Goal: Contribute content: Contribute content

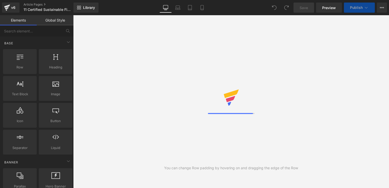
click at [2, 21] on link "Elements" at bounding box center [18, 20] width 37 height 10
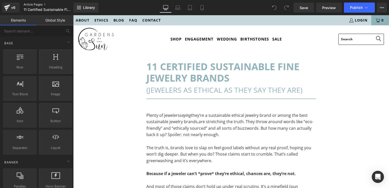
click at [33, 5] on link "Article Pages" at bounding box center [53, 5] width 58 height 4
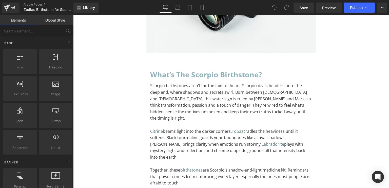
scroll to position [155, 0]
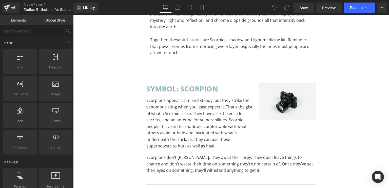
scroll to position [283, 0]
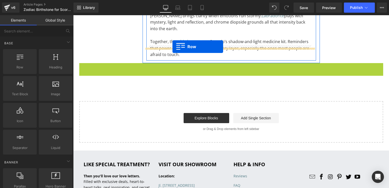
drag, startPoint x: 81, startPoint y: 55, endPoint x: 172, endPoint y: 47, distance: 91.7
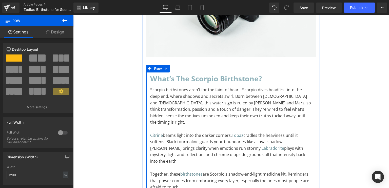
scroll to position [151, 0]
click at [166, 69] on icon at bounding box center [166, 69] width 1 height 2
click at [171, 70] on icon at bounding box center [173, 69] width 4 height 4
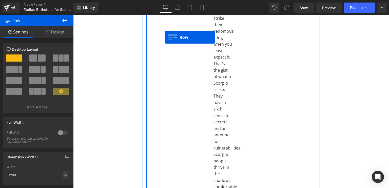
scroll to position [417, 0]
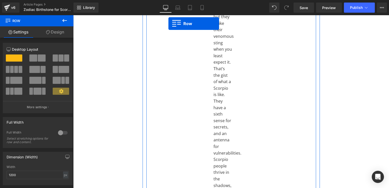
drag, startPoint x: 149, startPoint y: 42, endPoint x: 170, endPoint y: -2, distance: 48.7
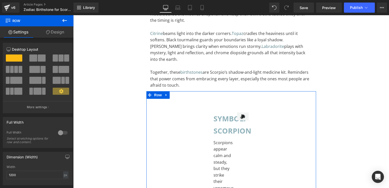
scroll to position [388, 0]
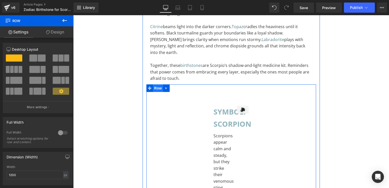
click at [156, 84] on span "Row" at bounding box center [158, 88] width 10 height 8
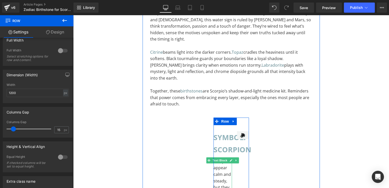
scroll to position [343, 0]
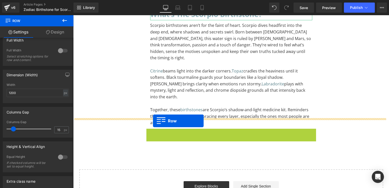
drag, startPoint x: 146, startPoint y: 106, endPoint x: 153, endPoint y: 121, distance: 16.4
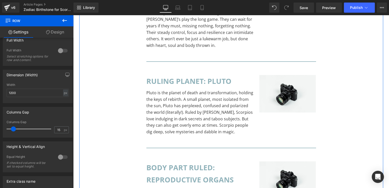
scroll to position [715, 0]
click at [109, 76] on div "Symbol: Scorpion Heading Scorpions appear calm and steady, but they strike thei…" at bounding box center [231, 180] width 304 height 841
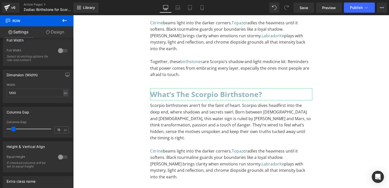
scroll to position [269, 0]
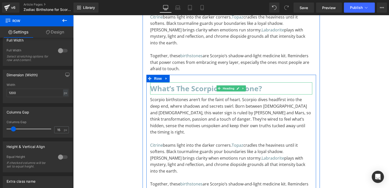
click at [156, 82] on h2 "What’s the Scorpio Birthstone?" at bounding box center [231, 88] width 162 height 12
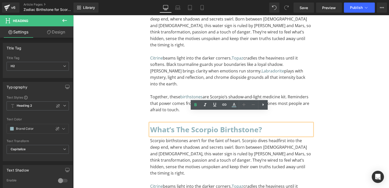
scroll to position [228, 0]
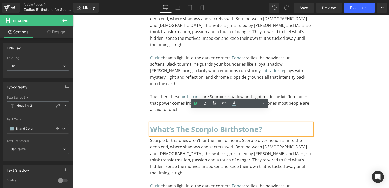
click at [173, 123] on h2 "What’s the Scorpio Birthstone?" at bounding box center [231, 129] width 162 height 12
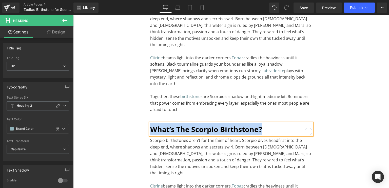
paste div "To enrich screen reader interactions, please activate Accessibility in Grammarl…"
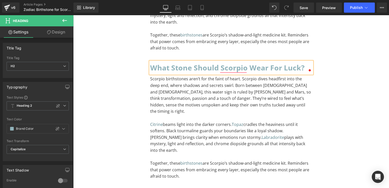
scroll to position [290, 0]
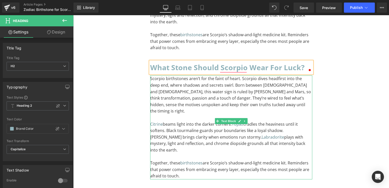
click at [195, 86] on p "Scorpio birthstones aren’t for the faint of heart. Scorpio dives headfirst into…" at bounding box center [231, 94] width 162 height 39
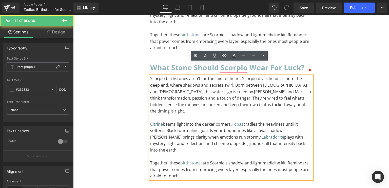
click at [196, 93] on p "Scorpio birthstones aren’t for the faint of heart. Scorpio dives headfirst into…" at bounding box center [231, 94] width 162 height 39
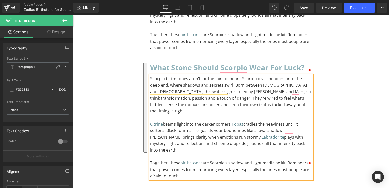
paste div "To enrich screen reader interactions, please activate Accessibility in Grammarl…"
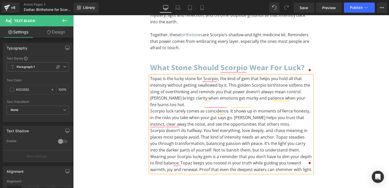
click at [306, 86] on p "Topaz is the lucky stone for Scorpio, the kind of gem that helps you hold all t…" at bounding box center [231, 91] width 162 height 32
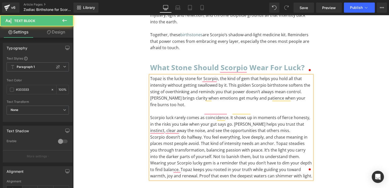
click at [276, 114] on p "Scorpio luck rarely comes as coincidence. It shows up in moments of fierce hone…" at bounding box center [231, 123] width 162 height 19
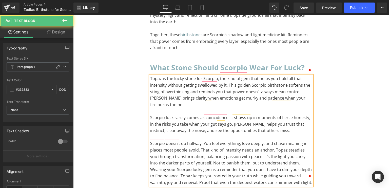
click at [287, 146] on p "Scorpio doesn’t do halfway. You feel everything, love deeply, and chase meaning…" at bounding box center [231, 153] width 162 height 26
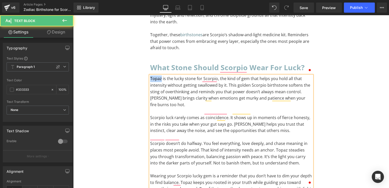
drag, startPoint x: 159, startPoint y: 67, endPoint x: 139, endPoint y: 65, distance: 20.3
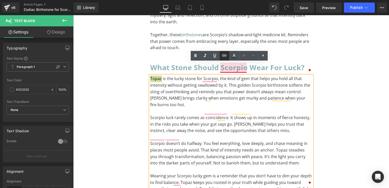
click at [225, 54] on icon at bounding box center [224, 55] width 6 height 6
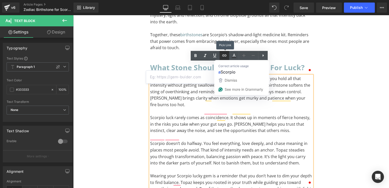
click at [222, 56] on icon at bounding box center [224, 55] width 6 height 6
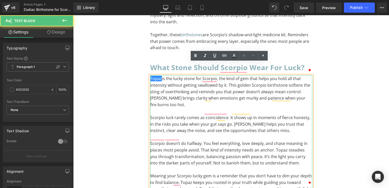
click at [165, 75] on p "Topaz is the lucky stone for Scorpio, the kind of gem that helps you hold all t…" at bounding box center [231, 91] width 162 height 32
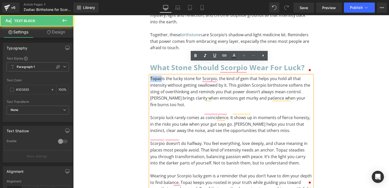
drag, startPoint x: 159, startPoint y: 66, endPoint x: 148, endPoint y: 65, distance: 11.2
click at [150, 75] on p "Topaz is the lucky stone for Scorpio, the kind of gem that helps you hold all t…" at bounding box center [231, 91] width 162 height 32
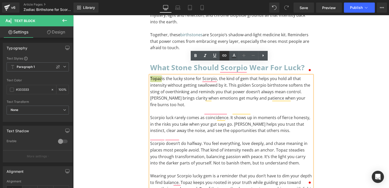
click at [224, 58] on icon at bounding box center [224, 55] width 6 height 6
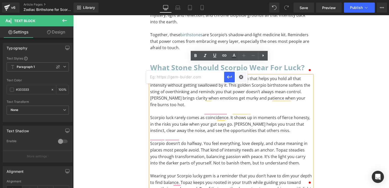
click at [208, 76] on input "text" at bounding box center [185, 77] width 78 height 13
paste input "https://gardensofthesun.com/collections/topaz-jewelry"
type input "https://gardensofthesun.com/collections/topaz-jewelry"
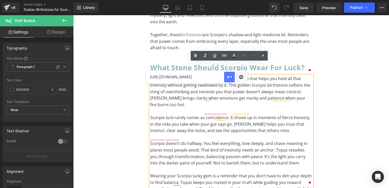
click at [229, 78] on icon "button" at bounding box center [229, 77] width 6 height 6
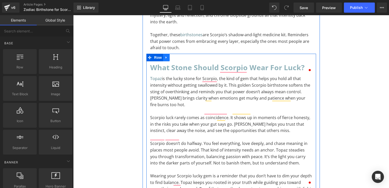
click at [166, 55] on icon at bounding box center [167, 57] width 4 height 4
click at [171, 56] on icon at bounding box center [173, 58] width 4 height 4
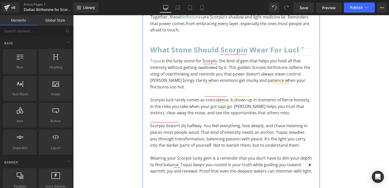
scroll to position [358, 0]
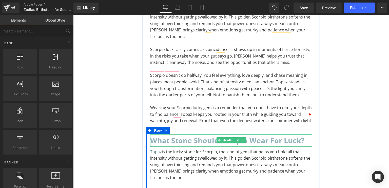
click at [165, 134] on h2 "What stone should Scorpio wear for luck?" at bounding box center [231, 140] width 162 height 12
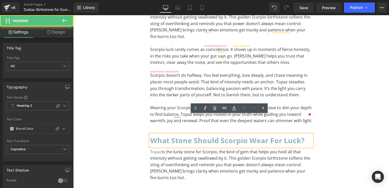
click at [167, 134] on h2 "What stone should Scorpio wear for luck?" at bounding box center [231, 140] width 162 height 12
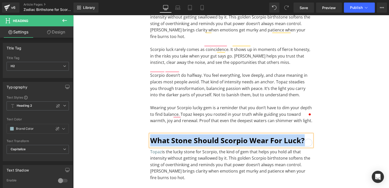
paste div "To enrich screen reader interactions, please activate Accessibility in Grammarl…"
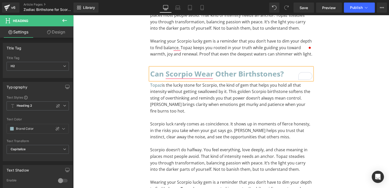
scroll to position [464, 0]
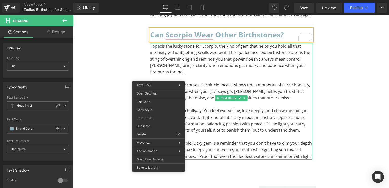
click at [168, 82] on p "Scorpio luck rarely comes as coincidence. It shows up in moments of fierce hone…" at bounding box center [231, 91] width 162 height 19
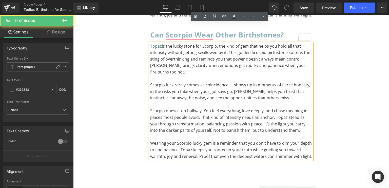
click at [168, 82] on p "Scorpio luck rarely comes as coincidence. It shows up in moments of fierce hone…" at bounding box center [231, 91] width 162 height 19
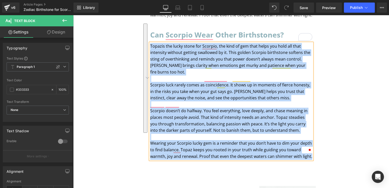
paste div "To enrich screen reader interactions, please activate Accessibility in Grammarl…"
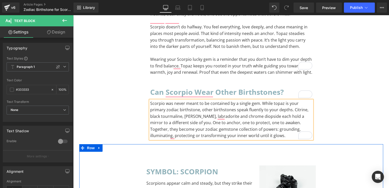
scroll to position [405, 0]
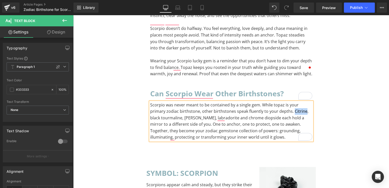
drag, startPoint x: 290, startPoint y: 91, endPoint x: 301, endPoint y: 91, distance: 11.2
click at [301, 102] on p "Scorpio was never meant to be contained by a single gem. While topaz is your pr…" at bounding box center [231, 121] width 162 height 39
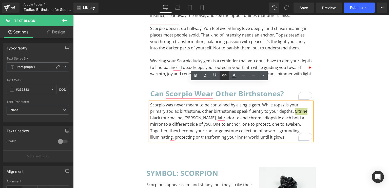
click at [226, 76] on icon at bounding box center [224, 75] width 6 height 6
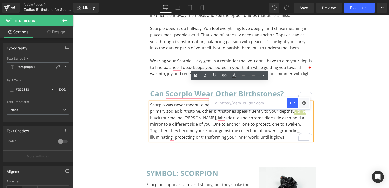
click at [218, 107] on input "text" at bounding box center [248, 103] width 78 height 13
paste input "https://gardensofthesun.com/collections/citrine-jewelry"
click at [294, 106] on icon "button" at bounding box center [292, 103] width 6 height 6
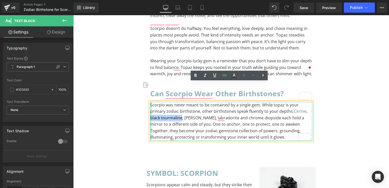
drag, startPoint x: 179, startPoint y: 97, endPoint x: 149, endPoint y: 97, distance: 30.4
click at [150, 102] on div "Scorpio was never meant to be contained by a single gem. While topaz is your pr…" at bounding box center [231, 121] width 162 height 39
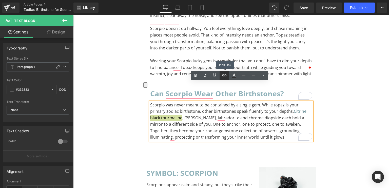
click at [221, 76] on link at bounding box center [224, 76] width 10 height 10
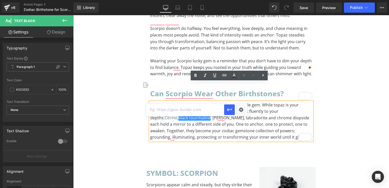
click at [208, 107] on input "text" at bounding box center [185, 109] width 78 height 13
paste input "https://gardensofthesun.com/collections/tourmaline-jewelry"
type input "https://gardensofthesun.com/collections/tourmaline-jewelry"
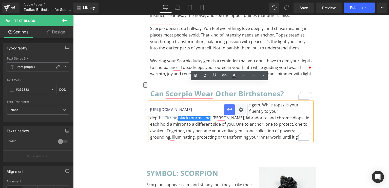
click at [226, 112] on button "button" at bounding box center [229, 109] width 11 height 11
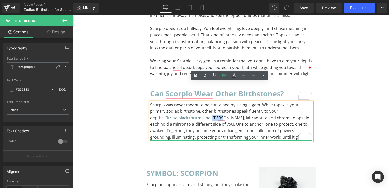
drag, startPoint x: 191, startPoint y: 97, endPoint x: 183, endPoint y: 98, distance: 8.4
click at [183, 102] on p "Scorpio was never meant to be contained by a single gem. While topaz is your pr…" at bounding box center [231, 121] width 162 height 39
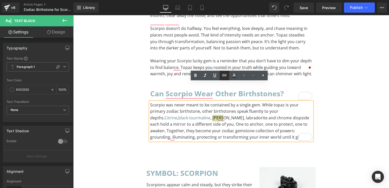
click at [222, 78] on icon at bounding box center [224, 75] width 6 height 6
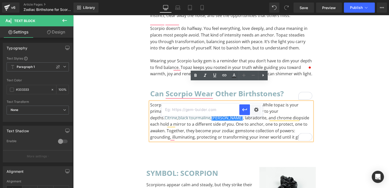
drag, startPoint x: 214, startPoint y: 112, endPoint x: 204, endPoint y: 108, distance: 11.4
click at [204, 108] on input "text" at bounding box center [200, 109] width 78 height 13
paste input "[URL][DOMAIN_NAME]"
type input "[URL][DOMAIN_NAME]"
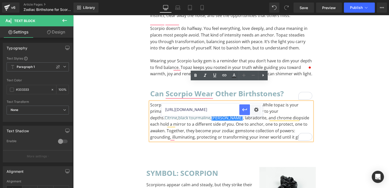
scroll to position [0, 0]
click at [243, 109] on icon "button" at bounding box center [244, 109] width 5 height 3
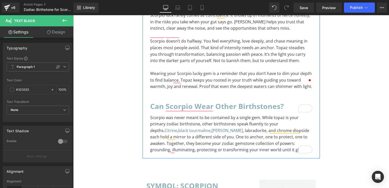
scroll to position [394, 0]
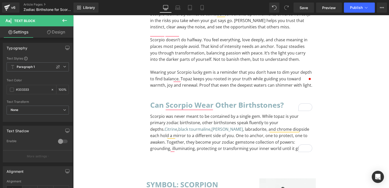
click at [62, 20] on icon at bounding box center [65, 20] width 6 height 6
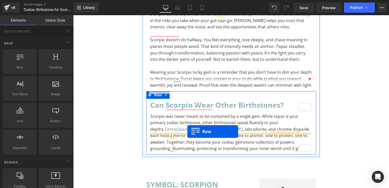
drag, startPoint x: 95, startPoint y: 78, endPoint x: 187, endPoint y: 131, distance: 106.4
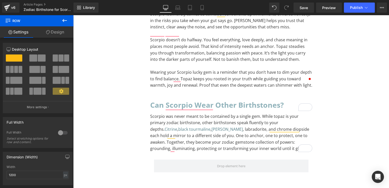
click at [62, 21] on icon at bounding box center [65, 20] width 6 height 6
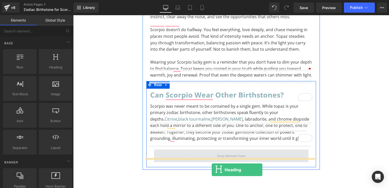
scroll to position [414, 0]
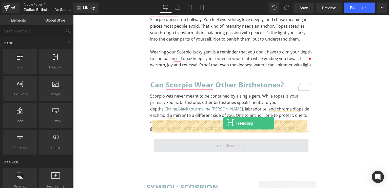
drag, startPoint x: 127, startPoint y: 80, endPoint x: 223, endPoint y: 123, distance: 105.7
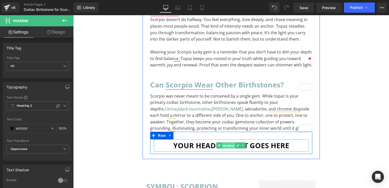
click at [226, 143] on span "Heading" at bounding box center [229, 146] width 14 height 6
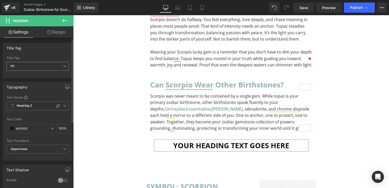
click at [48, 65] on span "H1" at bounding box center [38, 66] width 62 height 9
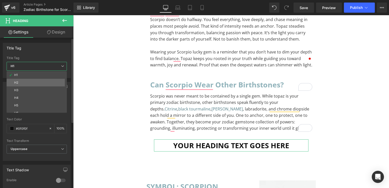
click at [40, 83] on li "H2" at bounding box center [38, 83] width 63 height 8
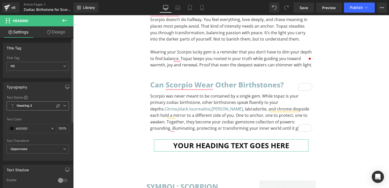
click at [35, 105] on span "Heading 2" at bounding box center [38, 105] width 62 height 9
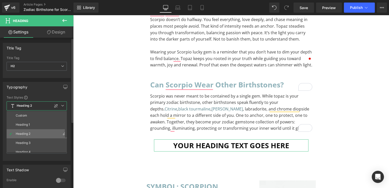
click at [31, 130] on li "Heading 2" at bounding box center [38, 133] width 63 height 9
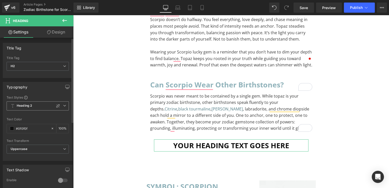
click at [32, 106] on span "Heading 2" at bounding box center [38, 105] width 62 height 9
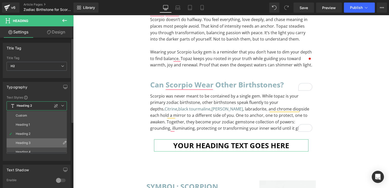
click at [28, 141] on div "Heading 3" at bounding box center [23, 143] width 15 height 4
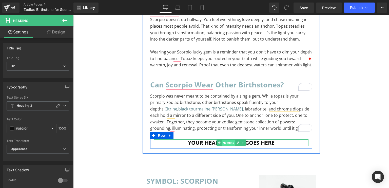
click at [228, 139] on span "Heading" at bounding box center [229, 142] width 14 height 6
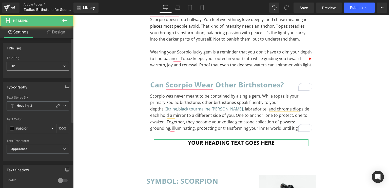
click at [42, 67] on span "H2" at bounding box center [38, 66] width 62 height 9
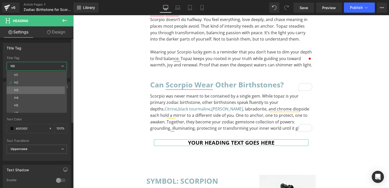
click at [25, 90] on li "H3" at bounding box center [38, 90] width 63 height 8
type input "100"
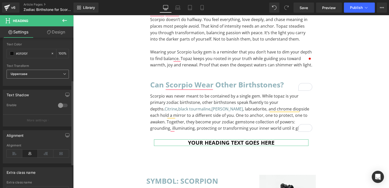
scroll to position [75, 0]
click at [16, 152] on icon at bounding box center [15, 154] width 16 height 8
click at [49, 77] on span "Uppercase" at bounding box center [38, 74] width 62 height 9
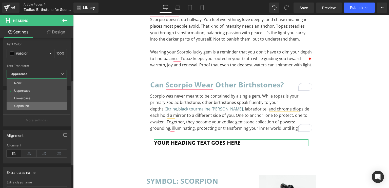
click at [22, 102] on li "Capitalize" at bounding box center [37, 106] width 60 height 8
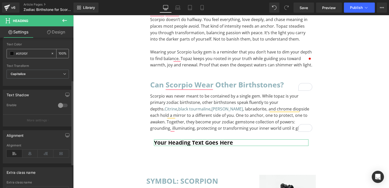
click at [11, 54] on span at bounding box center [12, 53] width 4 height 4
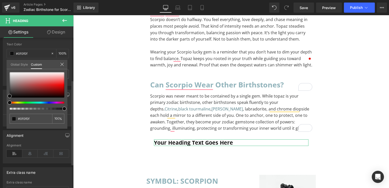
click at [17, 64] on link "Global Style" at bounding box center [19, 64] width 17 height 9
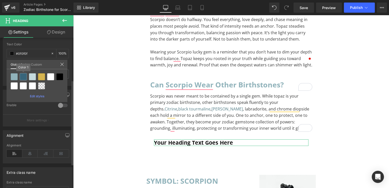
click at [23, 77] on div at bounding box center [23, 76] width 7 height 7
type input "Color 1"
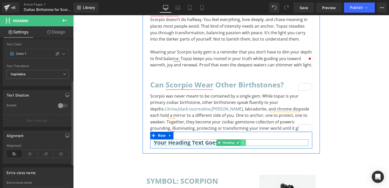
click at [242, 141] on icon at bounding box center [243, 142] width 3 height 3
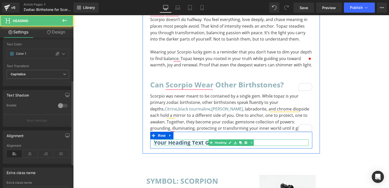
click at [257, 139] on h3 "Your heading text goes here" at bounding box center [231, 142] width 154 height 7
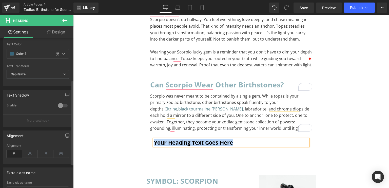
paste div
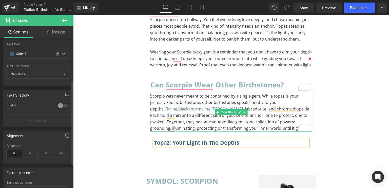
click at [231, 109] on span "Text Block" at bounding box center [228, 112] width 17 height 6
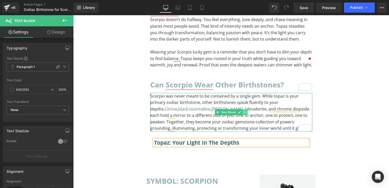
click at [244, 111] on icon at bounding box center [244, 112] width 1 height 2
click at [242, 109] on link at bounding box center [241, 112] width 5 height 6
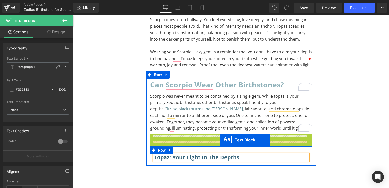
drag, startPoint x: 213, startPoint y: 133, endPoint x: 219, endPoint y: 140, distance: 9.3
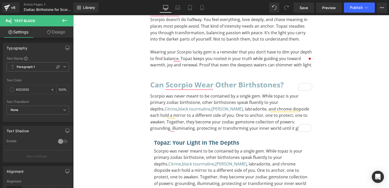
click at [63, 21] on icon at bounding box center [64, 20] width 5 height 3
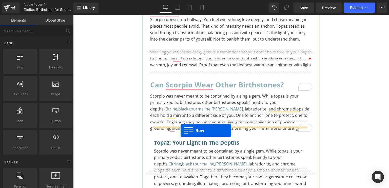
drag, startPoint x: 93, startPoint y: 83, endPoint x: 180, endPoint y: 130, distance: 99.4
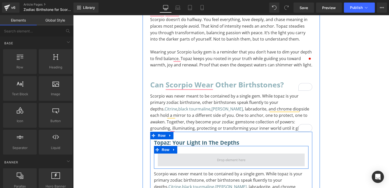
click at [215, 155] on span at bounding box center [231, 159] width 32 height 8
click at [216, 155] on span at bounding box center [231, 159] width 32 height 8
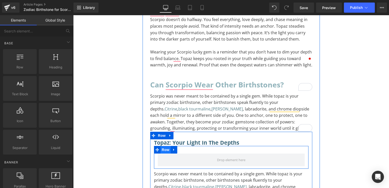
click at [161, 146] on span "Row" at bounding box center [166, 150] width 10 height 8
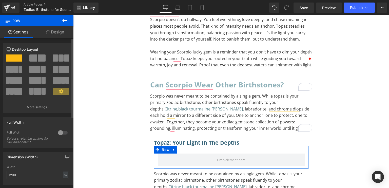
click at [13, 80] on span at bounding box center [16, 80] width 12 height 7
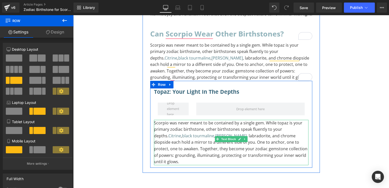
scroll to position [465, 0]
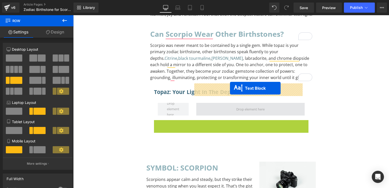
drag, startPoint x: 214, startPoint y: 119, endPoint x: 230, endPoint y: 88, distance: 35.0
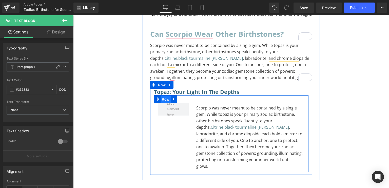
click at [164, 95] on span "Row" at bounding box center [166, 99] width 10 height 8
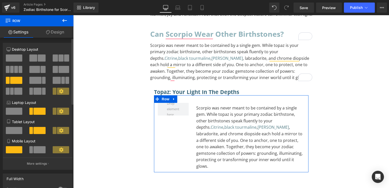
click at [60, 70] on span at bounding box center [63, 69] width 11 height 7
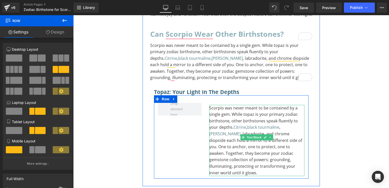
drag, startPoint x: 294, startPoint y: 105, endPoint x: 295, endPoint y: 99, distance: 5.3
click at [294, 105] on p "Scorpio was never meant to be contained by a single gem. While topaz is your pr…" at bounding box center [256, 140] width 95 height 71
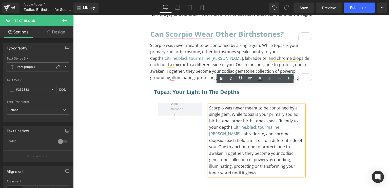
click at [294, 105] on p "Scorpio was never meant to be contained by a single gem. While topaz is your pr…" at bounding box center [256, 140] width 95 height 71
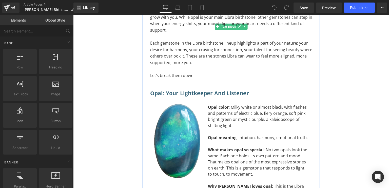
scroll to position [1075, 0]
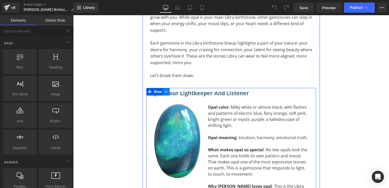
click at [165, 90] on icon at bounding box center [167, 92] width 4 height 4
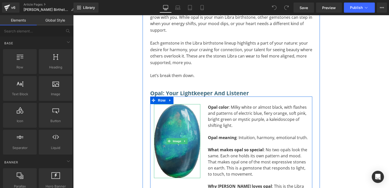
scroll to position [1063, 0]
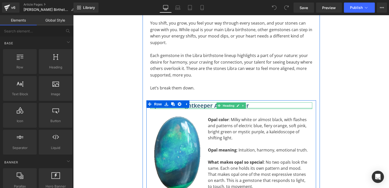
click at [198, 108] on div at bounding box center [231, 108] width 162 height 1
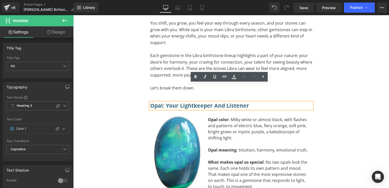
click at [249, 102] on h3 "Opal: Your Lightkeeper and Listener" at bounding box center [231, 105] width 162 height 7
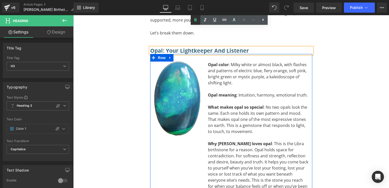
scroll to position [1121, 0]
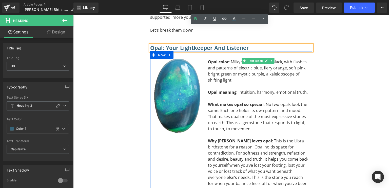
click at [240, 138] on div "Why Libra loves opal : This is the Libra birthstone for a reason. Opal holds sp…" at bounding box center [258, 165] width 101 height 55
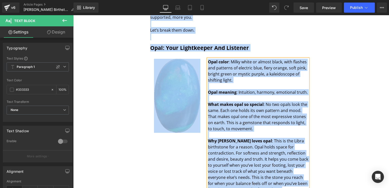
click at [240, 138] on div "Why Libra loves opal : This is the Libra birthstone for a reason. Opal holds sp…" at bounding box center [258, 165] width 101 height 55
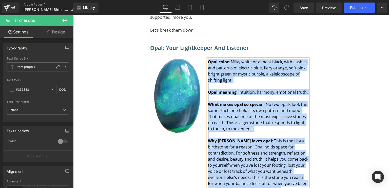
paste div "To enrich screen reader interactions, please activate Accessibility in Grammarl…"
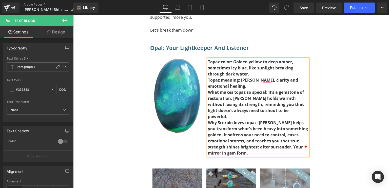
click at [251, 126] on div "Why Scorpio loves topaz: [PERSON_NAME] helps you transform what’s been heavy in…" at bounding box center [258, 137] width 101 height 36
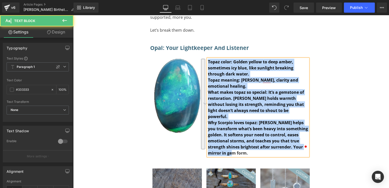
click at [251, 125] on div "Why Scorpio loves topaz: [PERSON_NAME] helps you transform what’s been heavy in…" at bounding box center [258, 137] width 101 height 36
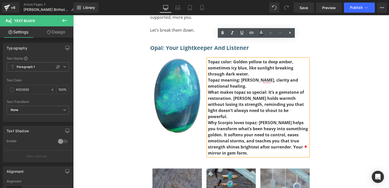
drag, startPoint x: 251, startPoint y: 126, endPoint x: 205, endPoint y: 43, distance: 94.3
click at [208, 59] on div "Topaz color: Golden yellow to deep amber, sometimes icy blue, like sunlight bre…" at bounding box center [258, 107] width 101 height 97
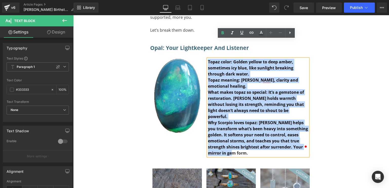
click at [208, 59] on div "Topaz color: Golden yellow to deep amber, sometimes icy blue, like sunlight bre…" at bounding box center [258, 107] width 101 height 97
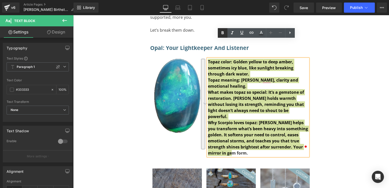
click at [222, 34] on icon at bounding box center [222, 32] width 2 height 3
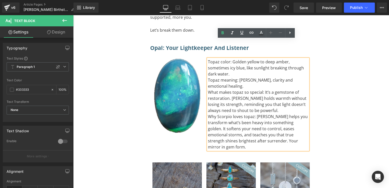
click at [239, 59] on div "Topaz color: Golden yellow to deep amber, sometimes icy blue, like sunlight bre…" at bounding box center [258, 68] width 101 height 18
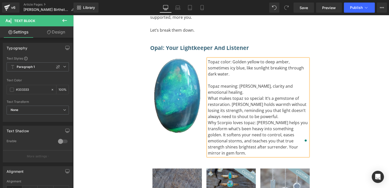
click at [277, 95] on div "What makes topaz so special: It’s a gemstone of restoration. [PERSON_NAME] hold…" at bounding box center [258, 107] width 101 height 24
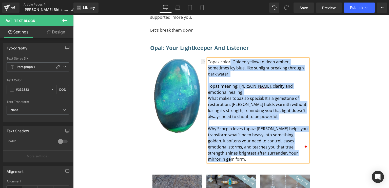
drag, startPoint x: 227, startPoint y: 43, endPoint x: 205, endPoint y: 41, distance: 22.6
click at [208, 59] on div "Topaz color: Golden yellow to deep amber, sometimes icy blue, like sunlight bre…" at bounding box center [258, 110] width 101 height 103
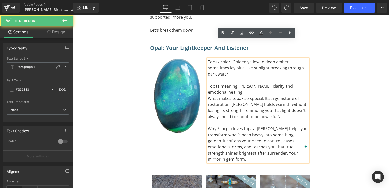
click at [208, 59] on div "Topaz color: Golden yellow to deep amber, sometimes icy blue, like sunlight bre…" at bounding box center [258, 68] width 101 height 18
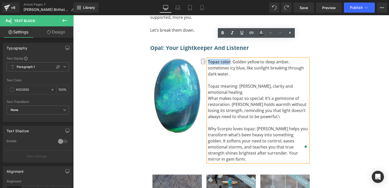
drag, startPoint x: 206, startPoint y: 42, endPoint x: 228, endPoint y: 43, distance: 22.1
click at [228, 59] on div "Topaz color: Golden yellow to deep amber, sometimes icy blue, like sunlight bre…" at bounding box center [258, 68] width 101 height 18
click at [223, 31] on icon at bounding box center [222, 33] width 6 height 6
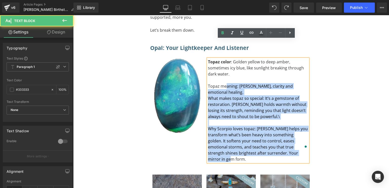
drag, startPoint x: 206, startPoint y: 68, endPoint x: 224, endPoint y: 67, distance: 18.3
click at [224, 67] on div "Topaz color : Golden yellow to deep amber, sometimes icy blue, like sunlight br…" at bounding box center [258, 110] width 101 height 103
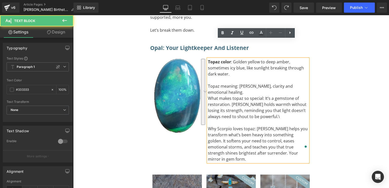
click at [212, 77] on div "To enrich screen reader interactions, please activate Accessibility in Grammarl…" at bounding box center [258, 80] width 101 height 6
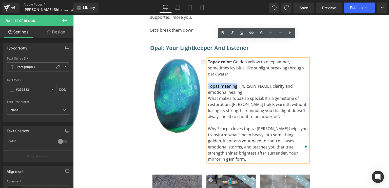
drag, startPoint x: 206, startPoint y: 67, endPoint x: 235, endPoint y: 68, distance: 28.9
click at [235, 83] on div "Topaz meaning: Joy, clarity and emotional healing." at bounding box center [258, 89] width 101 height 12
click at [221, 31] on icon at bounding box center [222, 33] width 6 height 6
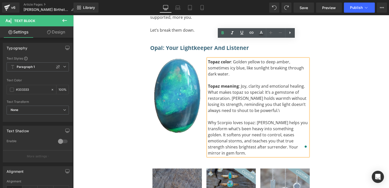
click at [272, 91] on div "What makes topaz so special: It’s a gemstone of restoration. Topaz holds warmth…" at bounding box center [258, 101] width 101 height 24
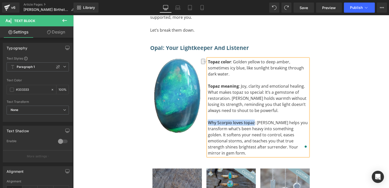
drag, startPoint x: 251, startPoint y: 103, endPoint x: 207, endPoint y: 103, distance: 44.3
click at [208, 119] on div "Why Scorpio loves topaz: Topaz helps you transform what’s been heavy into somet…" at bounding box center [258, 137] width 101 height 36
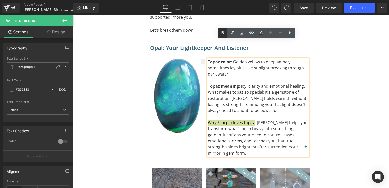
click at [224, 34] on icon at bounding box center [222, 33] width 6 height 6
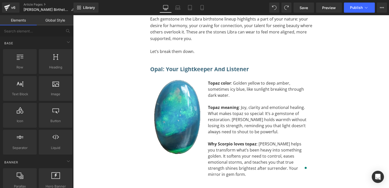
scroll to position [1102, 0]
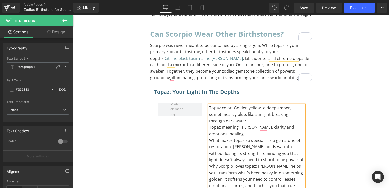
scroll to position [465, 0]
click at [241, 105] on p "Topaz color: Golden yellow to deep amber, sometimes icy blue, like sunlight bre…" at bounding box center [256, 114] width 95 height 19
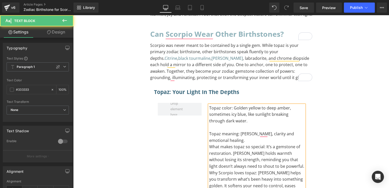
click at [278, 144] on p "What makes topaz so special: It’s a gemstone of restoration. [PERSON_NAME] hold…" at bounding box center [256, 157] width 95 height 26
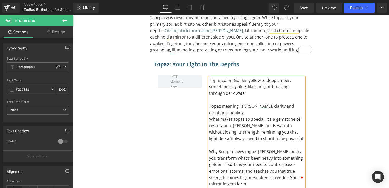
scroll to position [494, 0]
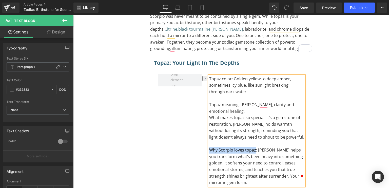
drag, startPoint x: 253, startPoint y: 122, endPoint x: 208, endPoint y: 125, distance: 45.7
click at [209, 147] on p "Why Scorpio loves topaz: [PERSON_NAME] helps you transform what’s been heavy in…" at bounding box center [256, 166] width 95 height 39
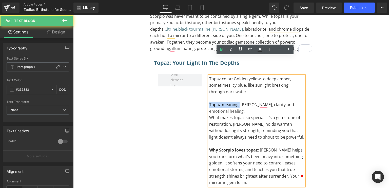
drag, startPoint x: 237, startPoint y: 86, endPoint x: 207, endPoint y: 83, distance: 29.7
click at [209, 102] on p "Topaz meaning: [PERSON_NAME], clarity and emotional healing." at bounding box center [256, 108] width 95 height 13
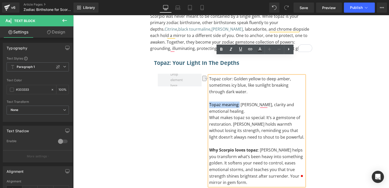
click at [236, 102] on p "Topaz meaning: [PERSON_NAME], clarity and emotional healing." at bounding box center [256, 108] width 95 height 13
drag, startPoint x: 236, startPoint y: 86, endPoint x: 208, endPoint y: 83, distance: 28.2
click at [209, 102] on p "Topaz meaning: [PERSON_NAME], clarity and emotional healing." at bounding box center [256, 108] width 95 height 13
click at [221, 51] on icon at bounding box center [221, 49] width 6 height 6
drag, startPoint x: 229, startPoint y: 59, endPoint x: 206, endPoint y: 61, distance: 23.1
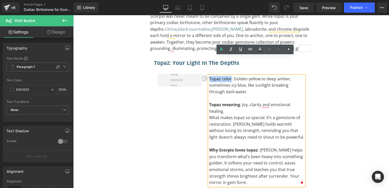
click at [206, 74] on div "Topaz color: Golden yellow to deep amber, sometimes icy blue, like sunlight bre…" at bounding box center [256, 130] width 103 height 112
click at [220, 51] on icon at bounding box center [221, 49] width 6 height 6
click at [170, 70] on span at bounding box center [180, 79] width 22 height 19
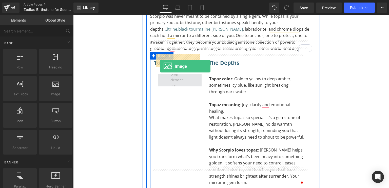
drag, startPoint x: 117, startPoint y: 97, endPoint x: 160, endPoint y: 65, distance: 54.0
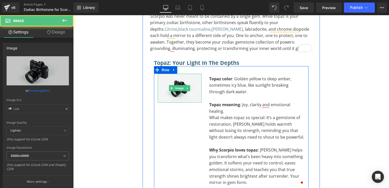
type input "//d1um8515vdn9kb.cloudfront.net/images/parallax.jpg"
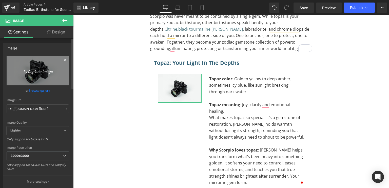
click at [36, 73] on icon "Replace Image" at bounding box center [37, 71] width 41 height 6
type input "C:\fakepath\Custom Topaz.png"
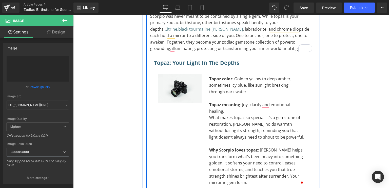
type input "https://ucarecdn.com/827785f9-fb02-44bc-92ca-b9a4e417bb86/-/format/auto/-/previ…"
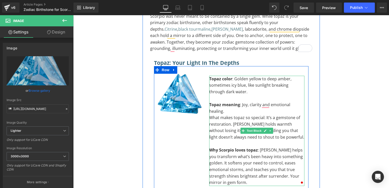
click at [248, 114] on p "What makes topaz so special: It’s a gemstone of restoration. Topaz holds warmth…" at bounding box center [256, 127] width 95 height 26
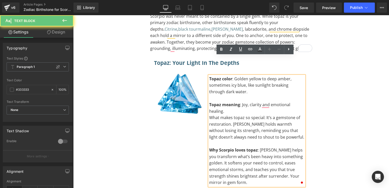
click at [244, 102] on p "Topaz meaning : [PERSON_NAME], clarity and emotional healing." at bounding box center [256, 108] width 95 height 13
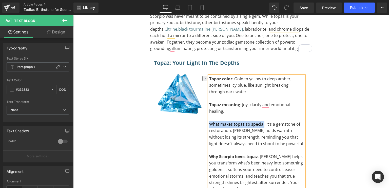
drag, startPoint x: 261, startPoint y: 104, endPoint x: 208, endPoint y: 107, distance: 53.7
click at [209, 121] on p "What makes topaz so special: It’s a gemstone of restoration. Topaz holds warmth…" at bounding box center [256, 134] width 95 height 26
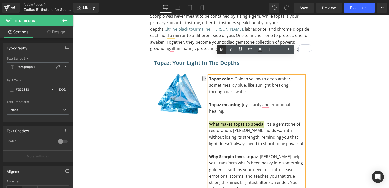
click at [221, 51] on icon at bounding box center [221, 49] width 6 height 6
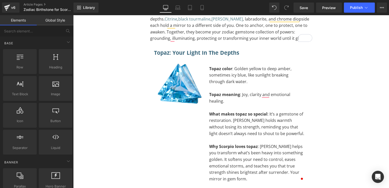
scroll to position [501, 0]
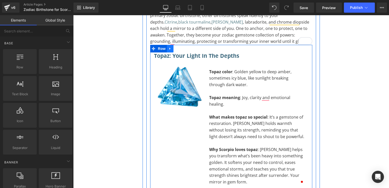
click at [168, 47] on icon at bounding box center [170, 49] width 4 height 4
click at [175, 47] on icon at bounding box center [177, 49] width 4 height 4
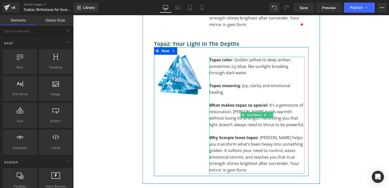
scroll to position [658, 0]
click at [270, 112] on link at bounding box center [270, 115] width 5 height 6
click at [266, 113] on icon at bounding box center [267, 114] width 3 height 3
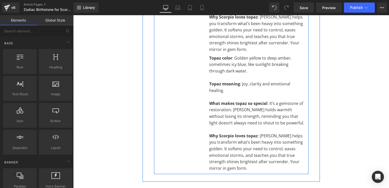
scroll to position [779, 0]
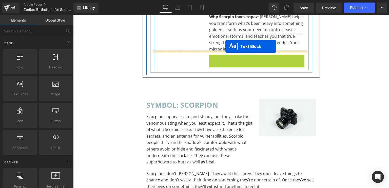
drag, startPoint x: 240, startPoint y: 93, endPoint x: 225, endPoint y: 46, distance: 49.3
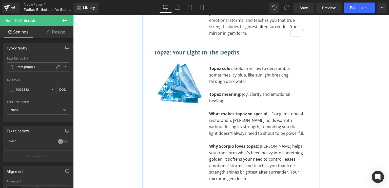
scroll to position [722, 0]
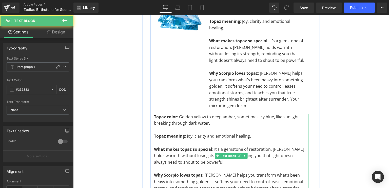
click at [249, 133] on p "Topaz meaning : Joy, clarity and emotional healing." at bounding box center [231, 136] width 154 height 7
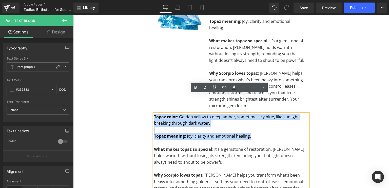
drag, startPoint x: 249, startPoint y: 118, endPoint x: 145, endPoint y: 96, distance: 106.2
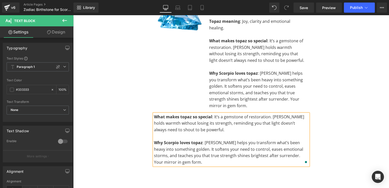
click at [178, 144] on p "Why Scorpio loves topaz : Topaz helps you transform what’s been heavy into some…" at bounding box center [231, 152] width 154 height 26
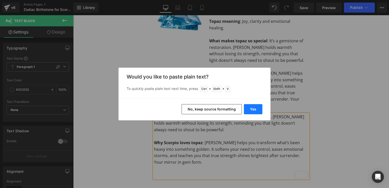
click at [245, 107] on button "Yes" at bounding box center [253, 109] width 18 height 10
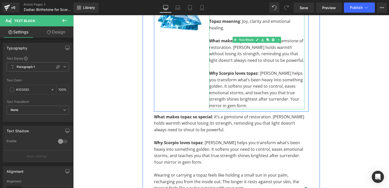
click at [251, 87] on p "Why Scorpio loves topaz : Topaz helps you transform what’s been heavy into some…" at bounding box center [256, 89] width 95 height 39
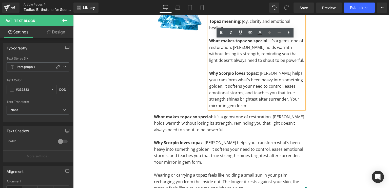
click at [254, 85] on p "Why Scorpio loves topaz : Topaz helps you transform what’s been heavy into some…" at bounding box center [256, 89] width 95 height 39
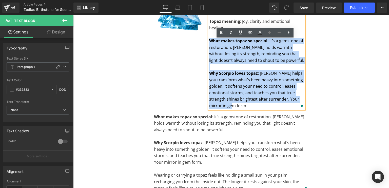
drag, startPoint x: 254, startPoint y: 85, endPoint x: 204, endPoint y: 22, distance: 80.3
click at [205, 22] on div "Topaz color : Golden yellow to deep amber, sometimes icy blue, like sunlight br…" at bounding box center [256, 49] width 103 height 119
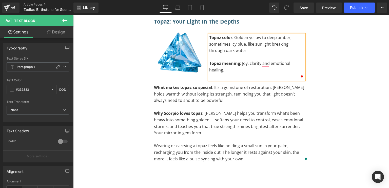
scroll to position [668, 0]
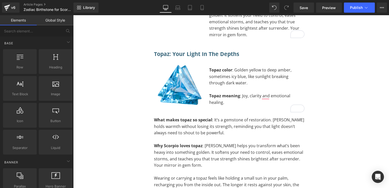
scroll to position [648, 0]
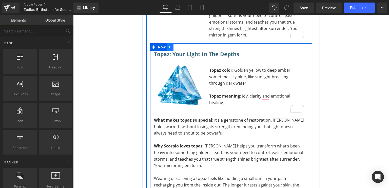
click at [168, 43] on link at bounding box center [170, 47] width 7 height 8
click at [175, 43] on link at bounding box center [176, 47] width 7 height 8
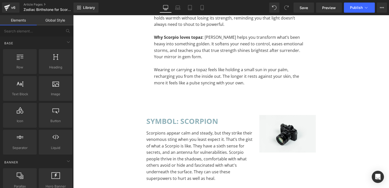
scroll to position [866, 0]
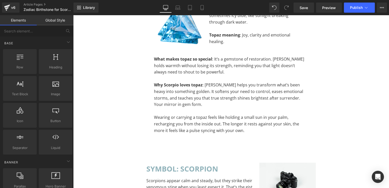
click at [200, 75] on p "To enrich screen reader interactions, please activate Accessibility in Grammarl…" at bounding box center [231, 78] width 154 height 7
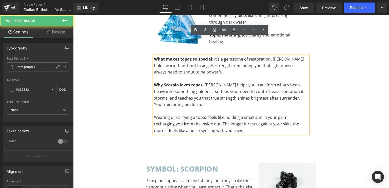
scroll to position [863, 0]
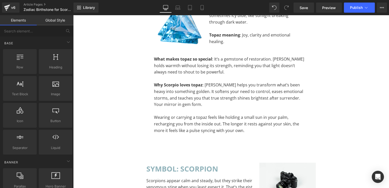
click at [89, 88] on div "Scorpio zodiac birthstone Heading Separator The Best Gemstones for Intuition, C…" at bounding box center [231, 120] width 316 height 1858
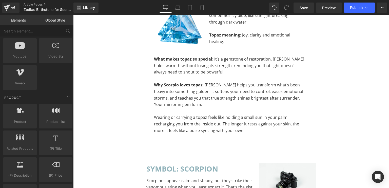
scroll to position [349, 0]
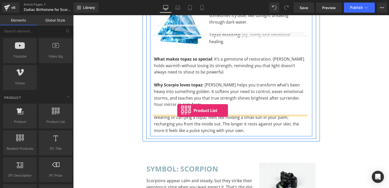
drag, startPoint x: 126, startPoint y: 129, endPoint x: 177, endPoint y: 110, distance: 55.0
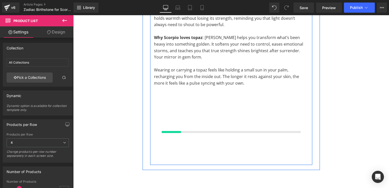
scroll to position [910, 0]
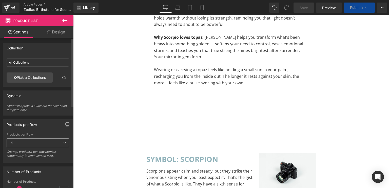
click at [52, 141] on span "4" at bounding box center [38, 142] width 62 height 9
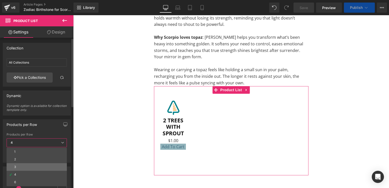
click at [22, 168] on li "3" at bounding box center [37, 167] width 60 height 8
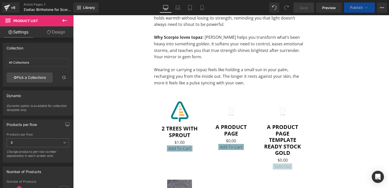
scroll to position [97, 0]
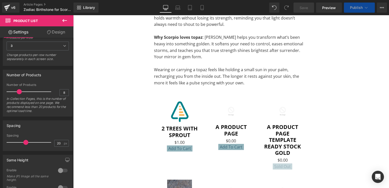
click at [180, 115] on div at bounding box center [231, 101] width 316 height 173
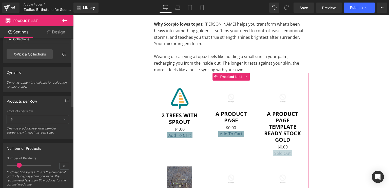
scroll to position [0, 0]
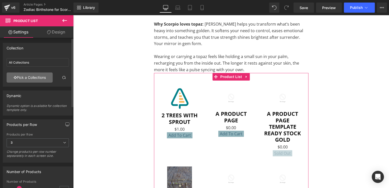
click at [30, 75] on link "Pick a Collections" at bounding box center [30, 77] width 46 height 10
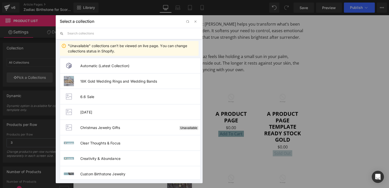
click at [82, 33] on input "text" at bounding box center [132, 33] width 131 height 11
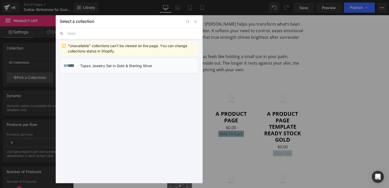
type input "topaz"
click at [89, 67] on span "Topaz Jewelry Set in Gold & Sterling Silver" at bounding box center [139, 66] width 118 height 4
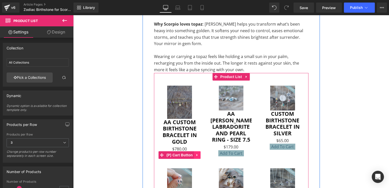
click at [196, 153] on icon at bounding box center [197, 155] width 4 height 4
click at [199, 153] on icon at bounding box center [201, 155] width 4 height 4
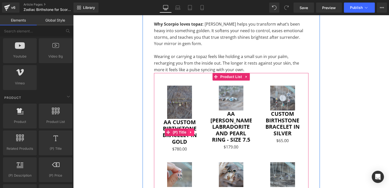
click at [189, 130] on icon at bounding box center [191, 132] width 4 height 4
click at [192, 130] on icon at bounding box center [194, 132] width 4 height 4
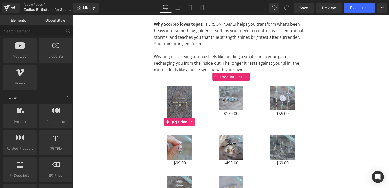
click at [190, 120] on icon at bounding box center [192, 122] width 4 height 4
click at [193, 120] on icon at bounding box center [195, 122] width 4 height 4
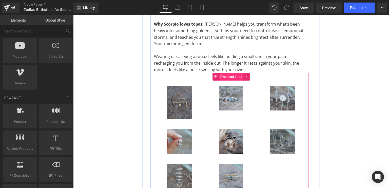
click at [228, 73] on span "Product List" at bounding box center [231, 77] width 24 height 8
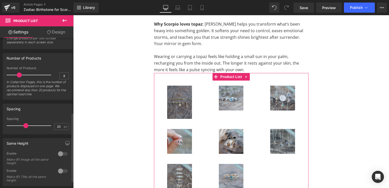
scroll to position [171, 0]
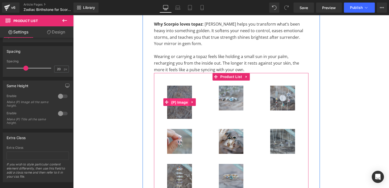
click at [175, 98] on span "(P) Image" at bounding box center [179, 102] width 19 height 8
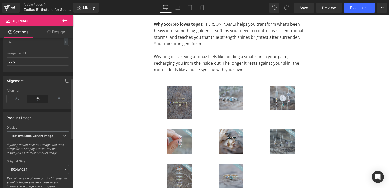
scroll to position [111, 0]
click at [18, 136] on b "First available Variant image" at bounding box center [32, 134] width 43 height 4
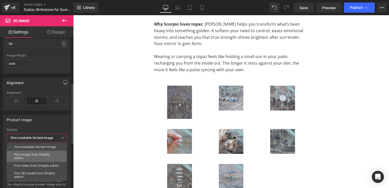
click at [14, 154] on li "First image from Shopify admin" at bounding box center [37, 156] width 60 height 11
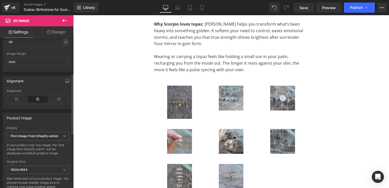
scroll to position [60, 0]
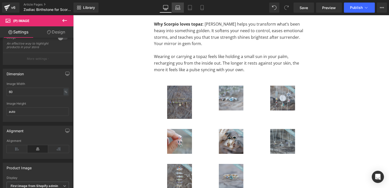
drag, startPoint x: 178, startPoint y: 8, endPoint x: 110, endPoint y: 55, distance: 83.7
click at [178, 8] on icon at bounding box center [177, 7] width 5 height 5
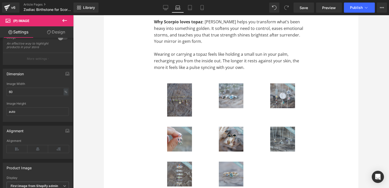
scroll to position [938, 0]
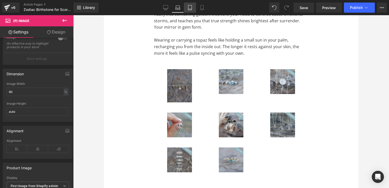
click at [188, 10] on icon at bounding box center [190, 7] width 4 height 5
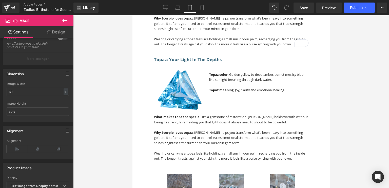
scroll to position [586, 0]
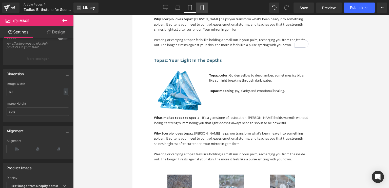
click at [200, 11] on link "Mobile" at bounding box center [202, 8] width 12 height 10
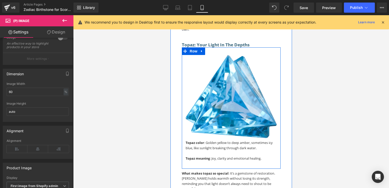
scroll to position [859, 0]
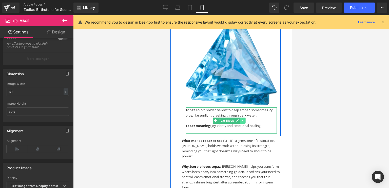
click at [243, 119] on link at bounding box center [242, 120] width 5 height 6
click at [240, 119] on icon at bounding box center [239, 120] width 3 height 3
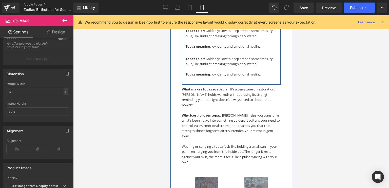
scroll to position [938, 0]
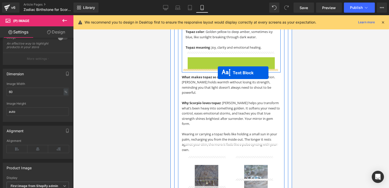
drag, startPoint x: 215, startPoint y: 66, endPoint x: 217, endPoint y: 73, distance: 6.9
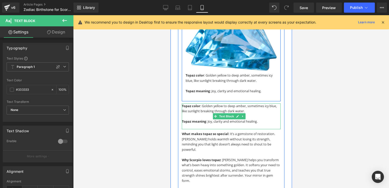
scroll to position [894, 0]
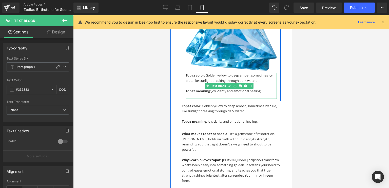
click at [208, 74] on p "Topaz color : Golden yellow to deep amber, sometimes icy blue, like sunlight br…" at bounding box center [230, 78] width 91 height 10
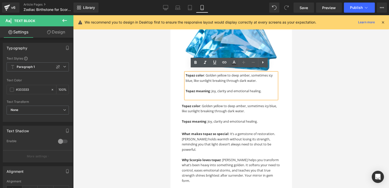
click at [135, 87] on div at bounding box center [231, 101] width 316 height 173
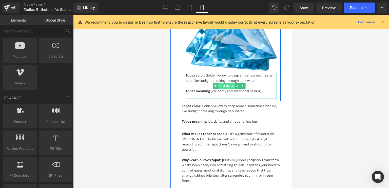
drag, startPoint x: 216, startPoint y: 80, endPoint x: 262, endPoint y: 75, distance: 45.5
click at [217, 83] on link "Text Block" at bounding box center [224, 86] width 22 height 6
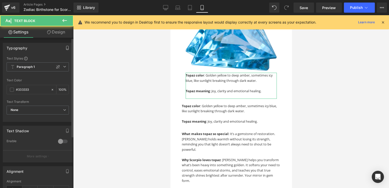
click at [65, 49] on icon "button" at bounding box center [67, 48] width 4 height 4
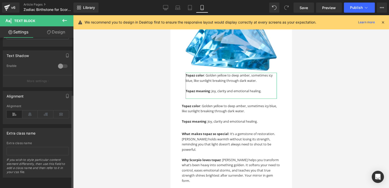
scroll to position [0, 0]
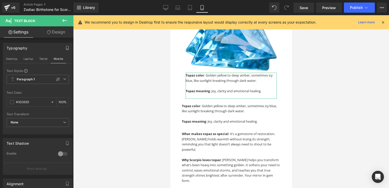
click at [66, 47] on icon "button" at bounding box center [67, 48] width 4 height 4
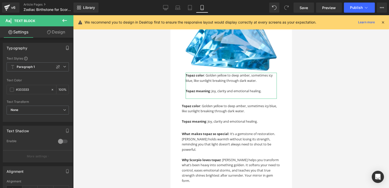
click at [66, 47] on icon "button" at bounding box center [67, 48] width 4 height 4
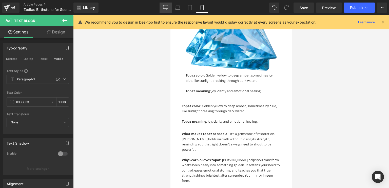
drag, startPoint x: 165, startPoint y: 7, endPoint x: 121, endPoint y: 34, distance: 51.6
click at [165, 7] on icon at bounding box center [165, 7] width 5 height 5
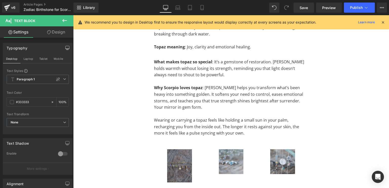
scroll to position [780, 0]
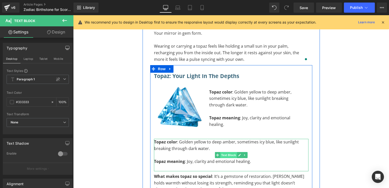
click at [228, 152] on span "Text Block" at bounding box center [228, 155] width 17 height 6
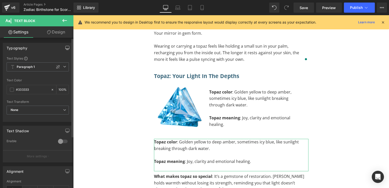
click at [66, 46] on icon "button" at bounding box center [68, 47] width 4 height 3
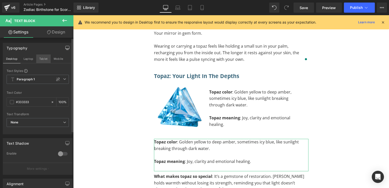
click at [39, 61] on button "Tablet" at bounding box center [43, 58] width 14 height 9
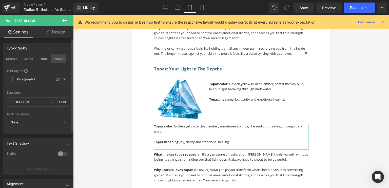
click at [54, 58] on button "Mobile" at bounding box center [58, 58] width 15 height 9
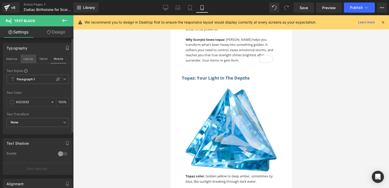
scroll to position [875, 0]
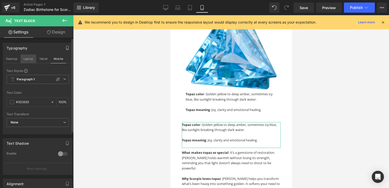
click at [24, 57] on button "Laptop" at bounding box center [29, 58] width 16 height 9
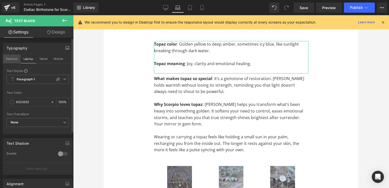
scroll to position [779, 0]
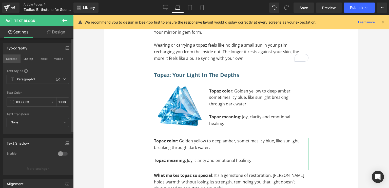
click at [12, 56] on button "Desktop" at bounding box center [11, 58] width 17 height 9
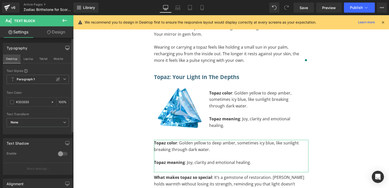
scroll to position [781, 0]
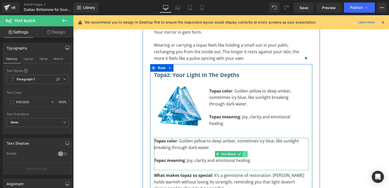
click at [243, 152] on icon at bounding box center [244, 153] width 3 height 3
click at [246, 152] on icon at bounding box center [247, 153] width 3 height 3
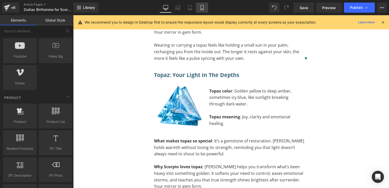
click at [203, 6] on icon at bounding box center [201, 7] width 3 height 5
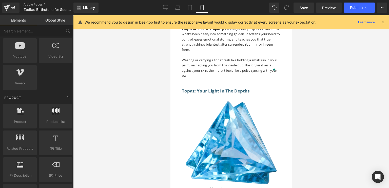
scroll to position [1222, 0]
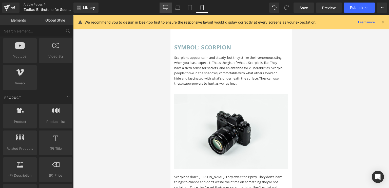
click at [165, 7] on icon at bounding box center [165, 7] width 5 height 5
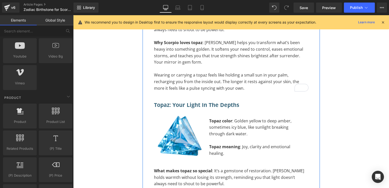
scroll to position [751, 0]
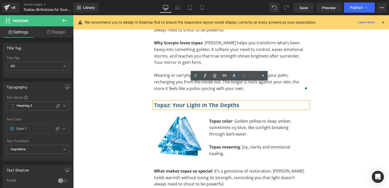
scroll to position [751, 0]
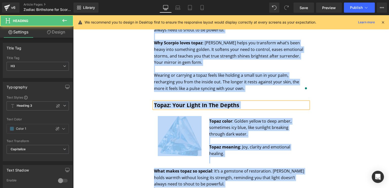
click at [205, 102] on h3 "Topaz: Your Light in the Depths" at bounding box center [231, 105] width 154 height 7
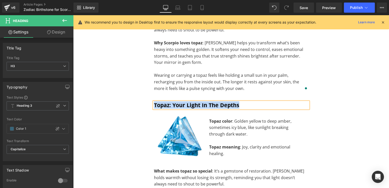
paste div
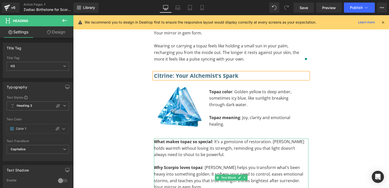
scroll to position [781, 0]
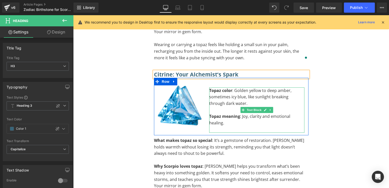
click at [236, 107] on p "To enrich screen reader interactions, please activate Accessibility in Grammarl…" at bounding box center [256, 110] width 95 height 7
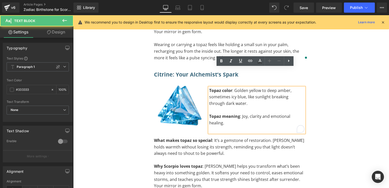
click at [229, 113] on p "Topaz meaning : [PERSON_NAME], clarity and emotional healing." at bounding box center [256, 119] width 95 height 13
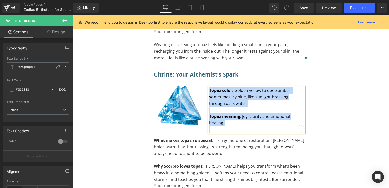
paste div "To enrich screen reader interactions, please activate Accessibility in Grammarl…"
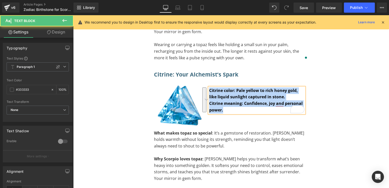
click at [228, 100] on p "Citrine meaning: Confidence, joy and personal power." at bounding box center [256, 106] width 95 height 13
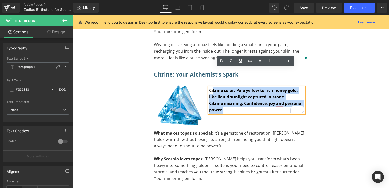
drag, startPoint x: 228, startPoint y: 88, endPoint x: 211, endPoint y: 74, distance: 22.5
click at [211, 87] on div "Citrine color: Pale yellow to rich honey gold, like liquid sunlight captured in…" at bounding box center [256, 100] width 95 height 26
click at [227, 100] on p "Citrine meaning: Confidence, joy and personal power." at bounding box center [256, 106] width 95 height 13
drag, startPoint x: 227, startPoint y: 90, endPoint x: 202, endPoint y: 67, distance: 34.4
click at [202, 78] on div "Image Citrine color: Pale yellow to rich honey gold, like liquid sunlight captu…" at bounding box center [231, 103] width 154 height 50
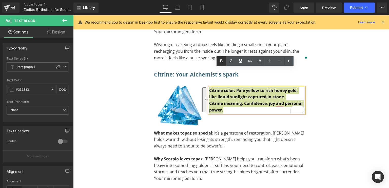
click at [223, 61] on icon at bounding box center [221, 61] width 6 height 6
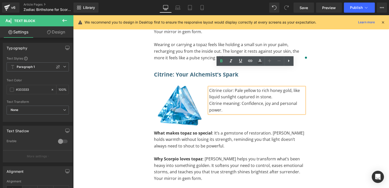
click at [275, 87] on p "Citrine color: Pale yellow to rich honey gold, like liquid sunlight captured in…" at bounding box center [256, 93] width 95 height 13
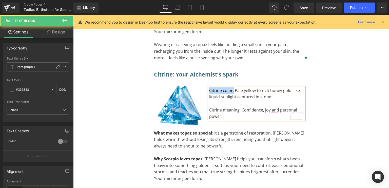
drag, startPoint x: 231, startPoint y: 70, endPoint x: 208, endPoint y: 71, distance: 23.3
click at [209, 87] on p "Citrine color: Pale yellow to rich honey gold, like liquid sunlight captured in…" at bounding box center [256, 93] width 95 height 13
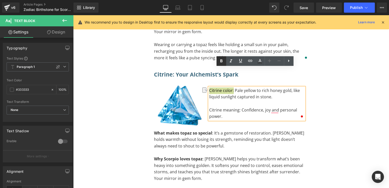
click at [220, 63] on icon at bounding box center [221, 61] width 6 height 6
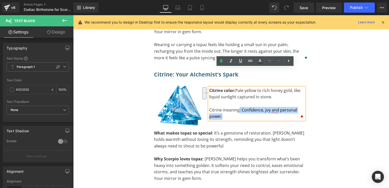
drag, startPoint x: 237, startPoint y: 90, endPoint x: 207, endPoint y: 91, distance: 30.7
click at [209, 91] on div "Citrine color: Pale yellow to rich honey gold, like liquid sunlight captured in…" at bounding box center [256, 103] width 95 height 32
click at [237, 107] on p "Citrine meaning: Confidence, joy and personal power." at bounding box center [256, 113] width 95 height 13
drag, startPoint x: 237, startPoint y: 92, endPoint x: 212, endPoint y: 89, distance: 25.5
click at [212, 107] on p "Citrine meaning: Confidence, joy and personal power." at bounding box center [256, 113] width 95 height 13
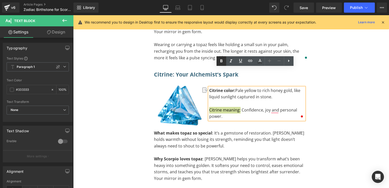
click at [223, 59] on icon at bounding box center [221, 61] width 6 height 6
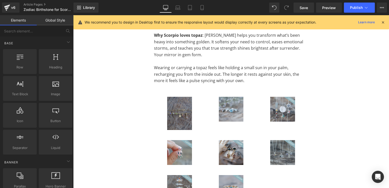
scroll to position [911, 0]
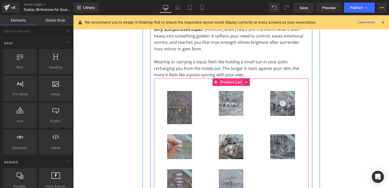
click at [223, 78] on span "Product List" at bounding box center [231, 82] width 24 height 8
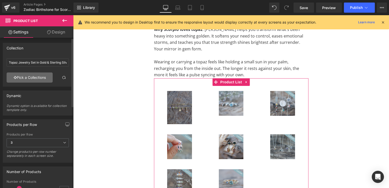
click at [31, 77] on link "Pick a Collections" at bounding box center [30, 77] width 46 height 10
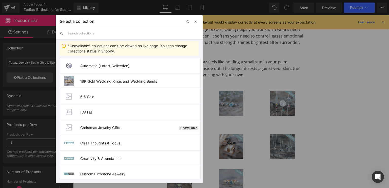
click at [74, 33] on input "text" at bounding box center [132, 33] width 131 height 11
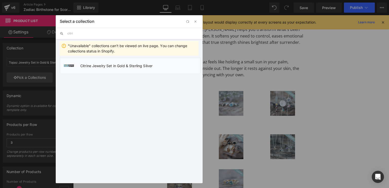
type input "citri"
click at [87, 68] on li "Citrine Jewelry Set in Gold & Sterling Silver" at bounding box center [130, 65] width 141 height 15
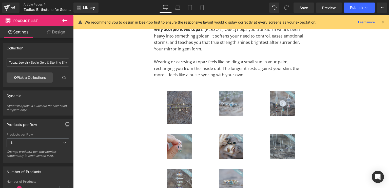
type input "Citrine Jewelry Set in Gold & Sterling Silver"
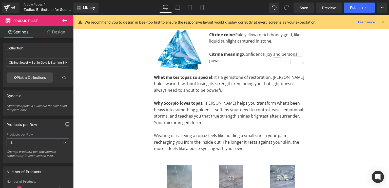
scroll to position [841, 0]
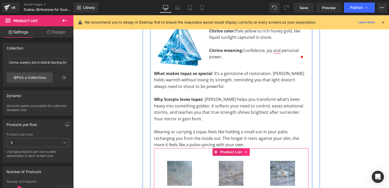
click at [244, 148] on link at bounding box center [246, 152] width 7 height 8
click at [241, 150] on icon at bounding box center [243, 152] width 4 height 4
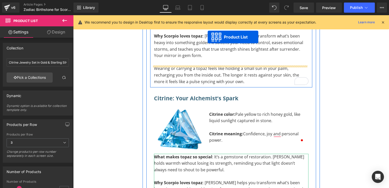
scroll to position [742, 0]
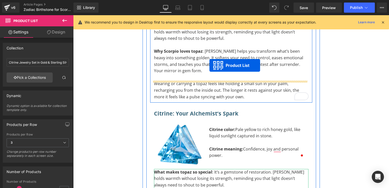
drag, startPoint x: 206, startPoint y: 134, endPoint x: 209, endPoint y: 66, distance: 68.2
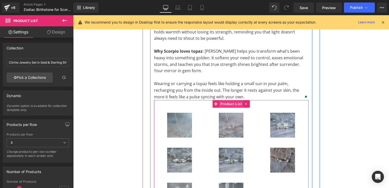
click at [229, 100] on span "Product List" at bounding box center [231, 104] width 24 height 8
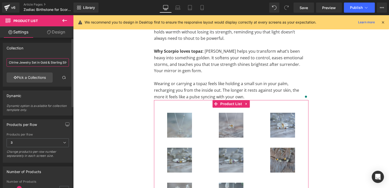
click at [38, 64] on input "Citrine Jewelry Set in Gold & Sterling Silver" at bounding box center [38, 62] width 62 height 8
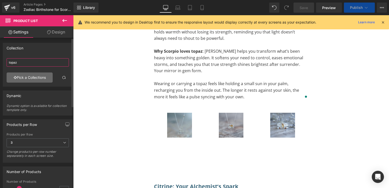
type input "topaz"
click at [31, 77] on link "Pick a Collections" at bounding box center [30, 77] width 46 height 10
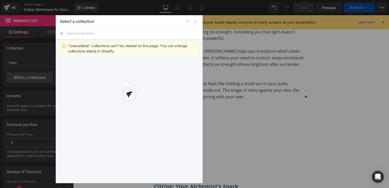
click at [86, 31] on input "text" at bounding box center [132, 33] width 131 height 11
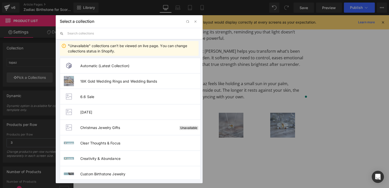
click at [82, 32] on input "text" at bounding box center [132, 33] width 131 height 11
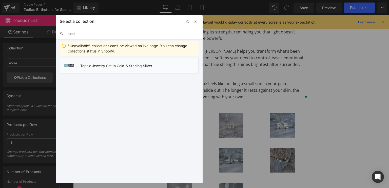
type input "topaz"
click at [80, 68] on li "Topaz Jewelry Set in Gold & Sterling Silver" at bounding box center [129, 66] width 139 height 16
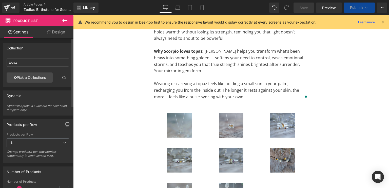
type input "Topaz Jewelry Set in Gold & Sterling Silver"
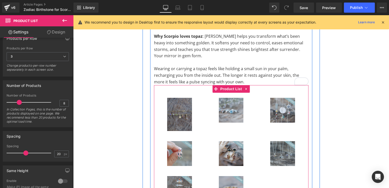
scroll to position [757, 0]
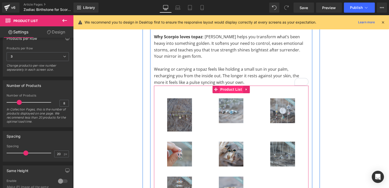
click at [235, 86] on span "Product List" at bounding box center [231, 90] width 24 height 8
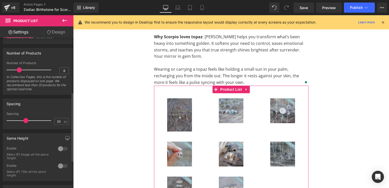
scroll to position [118, 0]
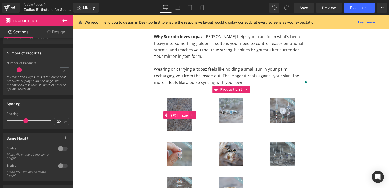
click at [177, 111] on span "(P) Image" at bounding box center [179, 115] width 19 height 8
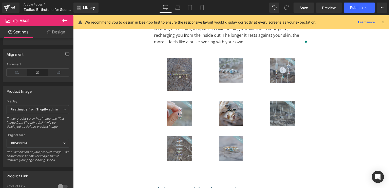
scroll to position [795, 0]
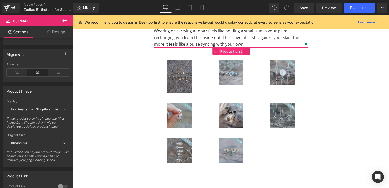
click at [229, 48] on span "Product List" at bounding box center [231, 52] width 24 height 8
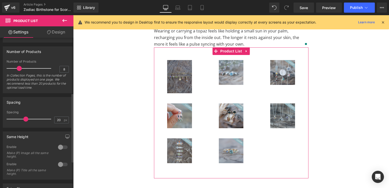
scroll to position [119, 0]
drag, startPoint x: 64, startPoint y: 67, endPoint x: 59, endPoint y: 68, distance: 4.3
click at [60, 68] on input "8" at bounding box center [64, 70] width 9 height 6
type input "9"
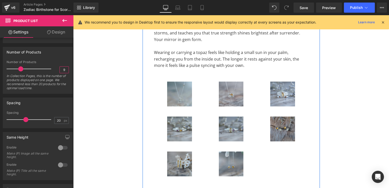
scroll to position [996, 0]
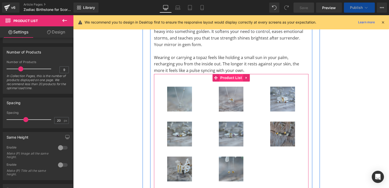
click at [224, 74] on span "Product List" at bounding box center [231, 78] width 24 height 8
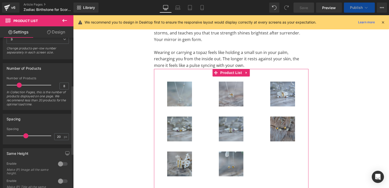
scroll to position [1051, 0]
click at [64, 87] on input "8" at bounding box center [64, 86] width 9 height 6
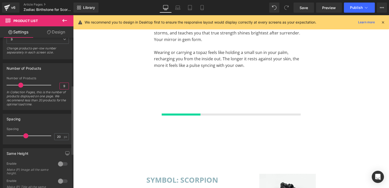
type input "9"
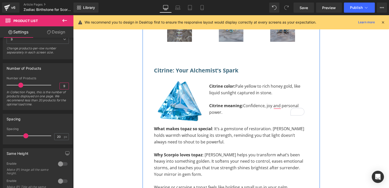
scroll to position [873, 0]
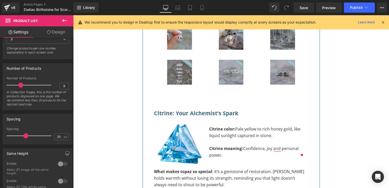
scroll to position [873, 0]
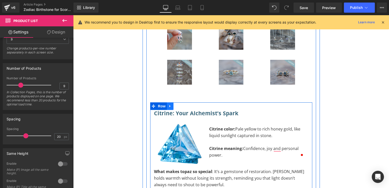
click at [168, 104] on icon at bounding box center [170, 106] width 4 height 4
drag, startPoint x: 175, startPoint y: 87, endPoint x: 259, endPoint y: 20, distance: 107.3
click at [175, 104] on icon at bounding box center [177, 106] width 4 height 4
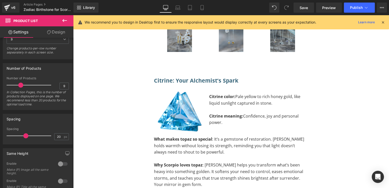
scroll to position [1160, 0]
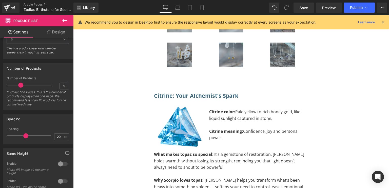
click at [234, 92] on div "Citrine: Your Alchemist’s Spark Heading" at bounding box center [231, 95] width 154 height 7
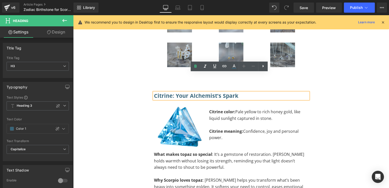
click at [240, 92] on h3 "Citrine: Your Alchemist’s Spark" at bounding box center [231, 95] width 154 height 7
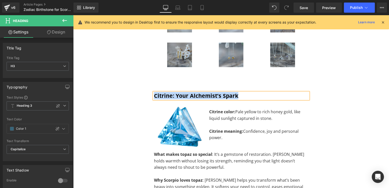
paste div
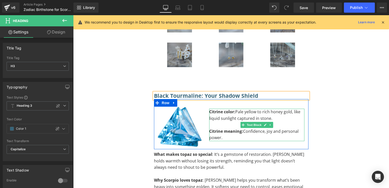
click at [232, 128] on p "Citrine meaning: Confidence, joy and personal power." at bounding box center [256, 134] width 95 height 13
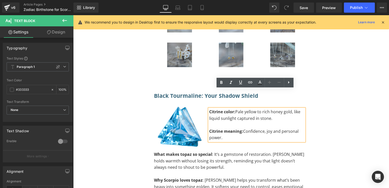
click at [228, 128] on p "Citrine meaning: Confidence, joy and personal power." at bounding box center [256, 134] width 95 height 13
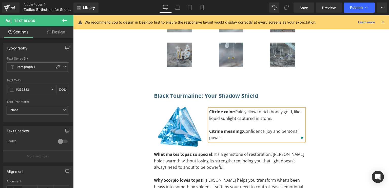
paste div "To enrich screen reader interactions, please activate Accessibility in Grammarl…"
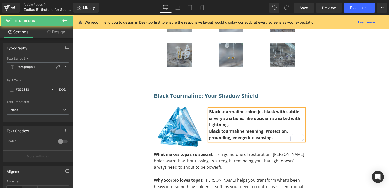
click at [245, 109] on p "Black tourmaline color: Jet black with subtle silvery striations, like obsidian…" at bounding box center [256, 118] width 95 height 19
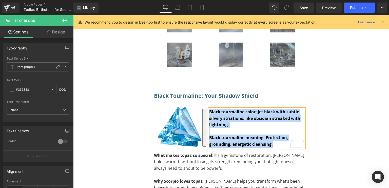
click at [274, 134] on p "Black tourmaline meaning: Protection, grounding, energetic cleansing." at bounding box center [256, 140] width 95 height 13
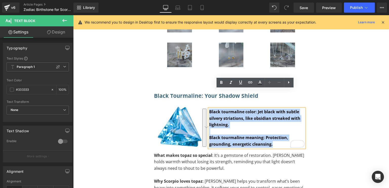
drag, startPoint x: 274, startPoint y: 124, endPoint x: 203, endPoint y: 90, distance: 79.5
click at [203, 99] on div "Image Black tourmaline color: Jet black with subtle silvery striations, like ob…" at bounding box center [231, 124] width 154 height 51
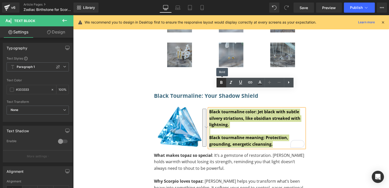
click at [222, 84] on icon at bounding box center [221, 82] width 6 height 6
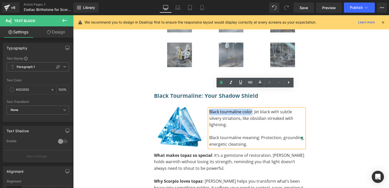
drag, startPoint x: 249, startPoint y: 92, endPoint x: 208, endPoint y: 92, distance: 41.3
click at [209, 109] on p "Black tourmaline color: Jet black with subtle silvery striations, like obsidian…" at bounding box center [256, 118] width 95 height 19
click at [221, 84] on icon at bounding box center [221, 82] width 2 height 3
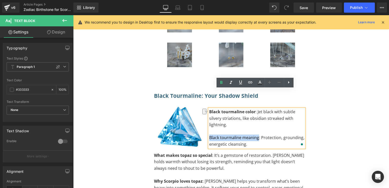
drag, startPoint x: 256, startPoint y: 117, endPoint x: 208, endPoint y: 118, distance: 48.9
click at [209, 134] on p "Black tourmaline meaning: Protection, grounding, energetic cleansing." at bounding box center [256, 140] width 95 height 13
click at [221, 84] on icon at bounding box center [221, 82] width 6 height 6
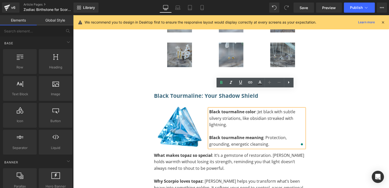
click at [329, 78] on div "Scorpio zodiac birthstone Heading Separator The Best Gemstones for Intuition, C…" at bounding box center [231, 80] width 316 height 2374
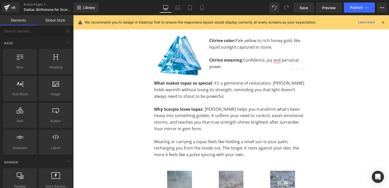
scroll to position [944, 0]
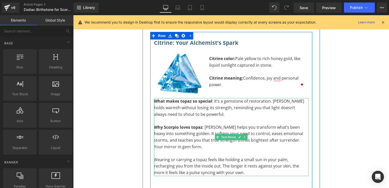
click at [193, 130] on p "Why Scorpio loves topaz : Topaz helps you transform what’s been heavy into some…" at bounding box center [231, 137] width 154 height 26
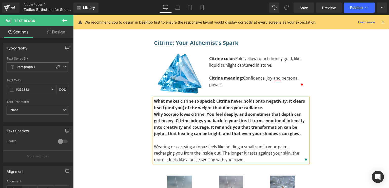
click at [269, 98] on p "What makes citrine so special: Citrine never holds onto negativity. It clears i…" at bounding box center [231, 104] width 154 height 13
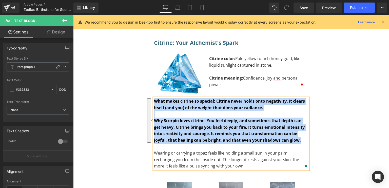
drag, startPoint x: 301, startPoint y: 122, endPoint x: 152, endPoint y: 83, distance: 154.6
click at [154, 98] on div "What makes citrine so special: Citrine never holds onto negativity. It clears i…" at bounding box center [231, 133] width 154 height 71
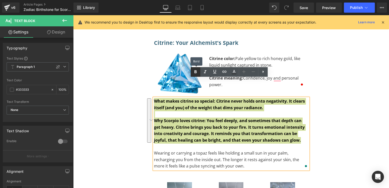
click at [195, 75] on link at bounding box center [196, 72] width 10 height 10
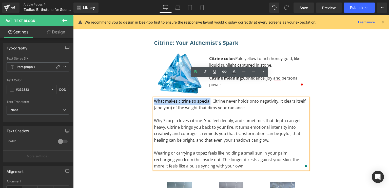
drag, startPoint x: 208, startPoint y: 82, endPoint x: 147, endPoint y: 83, distance: 60.3
click at [147, 83] on div "Can Scorpio Wear Other Birthstones? Heading Scorpio was never meant to be conta…" at bounding box center [231, 57] width 170 height 1016
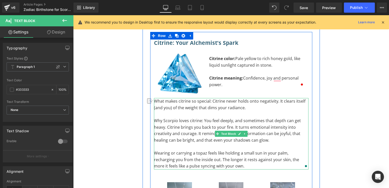
click at [209, 98] on p "What makes citrine so special: Citrine never holds onto negativity. It clears i…" at bounding box center [231, 104] width 154 height 13
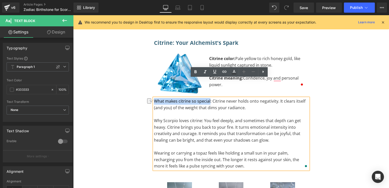
drag, startPoint x: 208, startPoint y: 82, endPoint x: 153, endPoint y: 80, distance: 54.7
click at [154, 98] on p "What makes citrine so special: Citrine never holds onto negativity. It clears i…" at bounding box center [231, 104] width 154 height 13
click at [195, 72] on icon at bounding box center [195, 72] width 6 height 6
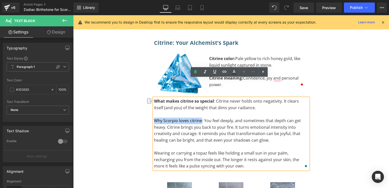
drag, startPoint x: 198, startPoint y: 100, endPoint x: 152, endPoint y: 100, distance: 46.3
click at [154, 117] on p "Why Scorpio loves citrine: You feel deeply, and sometimes that depth can get he…" at bounding box center [231, 130] width 154 height 26
click at [194, 73] on icon at bounding box center [195, 71] width 2 height 3
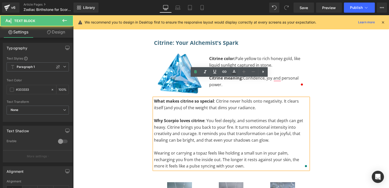
click at [209, 150] on p "Wearing or carrying a topaz feels like holding a small sun in your palm, rechar…" at bounding box center [231, 159] width 154 height 19
click at [213, 150] on p "Wearing or carrying a topaz feels like holding a small sun in your palm, rechar…" at bounding box center [231, 159] width 154 height 19
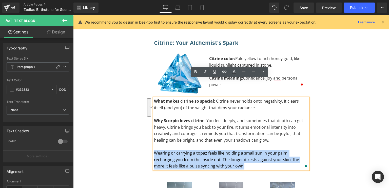
drag, startPoint x: 213, startPoint y: 146, endPoint x: 147, endPoint y: 134, distance: 67.6
click at [147, 134] on div "Can Scorpio Wear Other Birthstones? Heading Scorpio was never meant to be conta…" at bounding box center [231, 57] width 170 height 1016
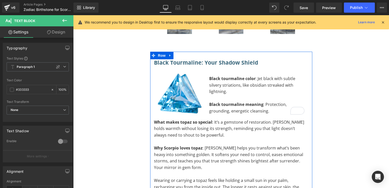
scroll to position [1193, 0]
click at [233, 177] on p "Wearing or carrying a topaz feels like holding a small sun in your palm, rechar…" at bounding box center [231, 186] width 154 height 19
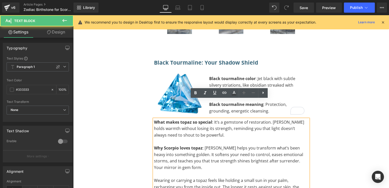
click at [223, 177] on p "Wearing or carrying a topaz feels like holding a small sun in your palm, rechar…" at bounding box center [231, 186] width 154 height 19
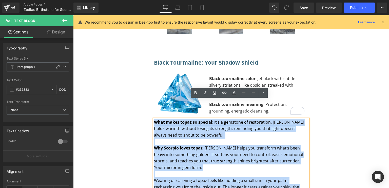
drag, startPoint x: 223, startPoint y: 173, endPoint x: 148, endPoint y: 102, distance: 102.6
click at [150, 102] on div "Black Tourmaline: Your Shadow Shield Heading Image Black tourmaline color : Jet…" at bounding box center [231, 189] width 162 height 260
paste div "To enrich screen reader interactions, please activate Accessibility in Grammarl…"
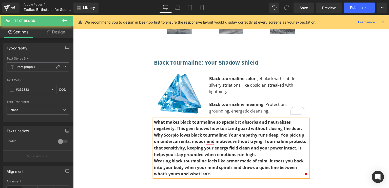
click at [299, 119] on p "What makes black tourmaline so special: It absorbs and neutralizes negativity. …" at bounding box center [231, 125] width 154 height 13
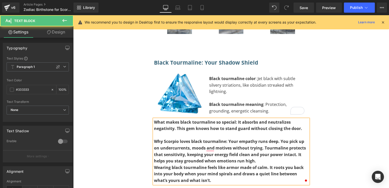
click at [269, 142] on p "Why Scorpio loves black tourmaline: Your empathy runs deep. You pick up on unde…" at bounding box center [231, 151] width 154 height 26
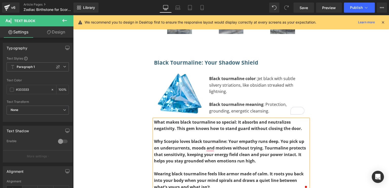
click at [253, 171] on p "Wearing black tourmaline feels like armor made of calm. It roots you back into …" at bounding box center [231, 180] width 154 height 19
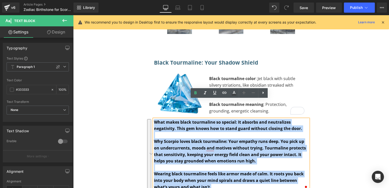
drag, startPoint x: 253, startPoint y: 168, endPoint x: 148, endPoint y: 104, distance: 123.0
click at [150, 104] on div "Black Tourmaline: Your Shadow Shield Heading Image Black tourmaline color : Jet…" at bounding box center [231, 185] width 162 height 253
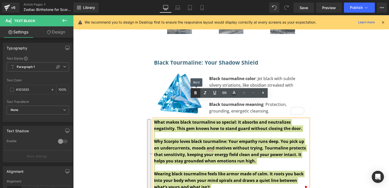
click at [197, 93] on icon at bounding box center [195, 93] width 6 height 6
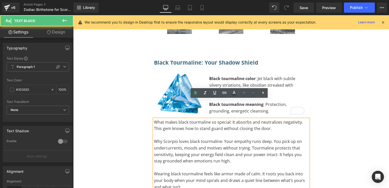
click at [228, 119] on p "What makes black tourmaline so special: It absorbs and neutralizes negativity. …" at bounding box center [231, 125] width 154 height 13
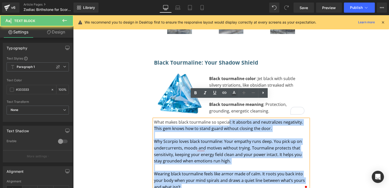
click at [226, 119] on p "What makes black tourmaline so special: It absorbs and neutralizes negativity. …" at bounding box center [231, 125] width 154 height 13
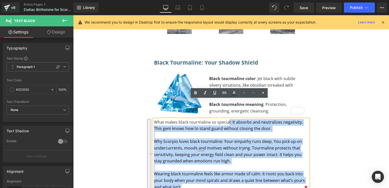
scroll to position [1193, 0]
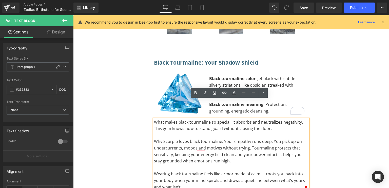
click at [227, 119] on p "What makes black tourmaline so special: It absorbs and neutralizes negativity. …" at bounding box center [231, 125] width 154 height 13
drag, startPoint x: 227, startPoint y: 102, endPoint x: 153, endPoint y: 105, distance: 74.5
click at [154, 119] on p "What makes black tourmaline so special: It absorbs and neutralizes negativity. …" at bounding box center [231, 125] width 154 height 13
click at [198, 90] on link at bounding box center [196, 93] width 10 height 10
click at [219, 138] on p "Why Scorpio loves black tourmaline: Your empathy runs deep. You pick up on unde…" at bounding box center [231, 151] width 154 height 26
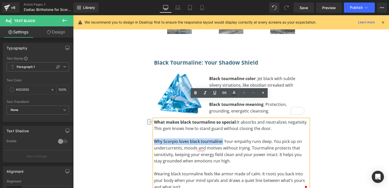
drag, startPoint x: 219, startPoint y: 124, endPoint x: 150, endPoint y: 124, distance: 69.4
click at [150, 124] on div "Black Tourmaline: Your Shadow Shield Heading Image Black tourmaline color : Jet…" at bounding box center [231, 185] width 162 height 253
click at [195, 93] on icon at bounding box center [195, 92] width 2 height 3
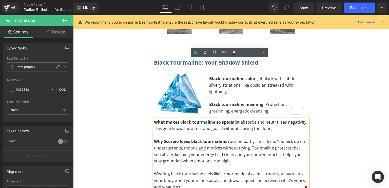
scroll to position [1246, 0]
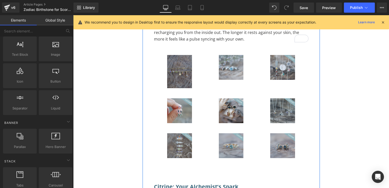
scroll to position [800, 0]
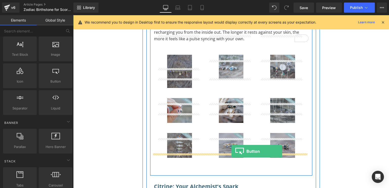
drag, startPoint x: 126, startPoint y: 91, endPoint x: 231, endPoint y: 151, distance: 121.3
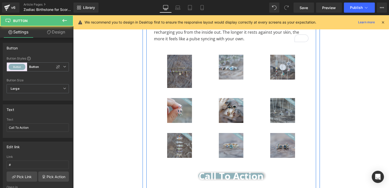
scroll to position [828, 0]
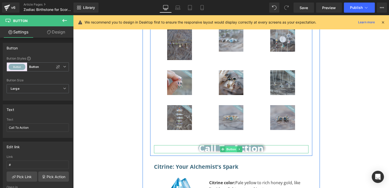
click at [230, 146] on span "Button" at bounding box center [231, 149] width 12 height 6
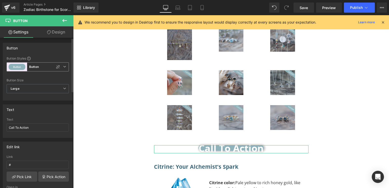
click at [63, 69] on span "Button Button" at bounding box center [38, 66] width 62 height 9
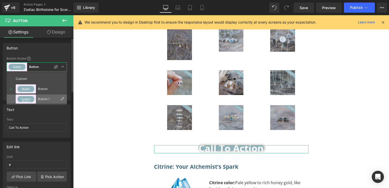
click at [50, 99] on div "Button 1" at bounding box center [48, 99] width 20 height 4
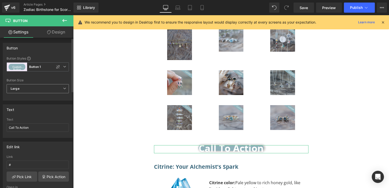
click at [43, 88] on span "Large" at bounding box center [38, 88] width 62 height 9
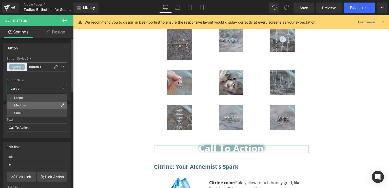
click at [37, 104] on li "Medium" at bounding box center [37, 106] width 60 height 8
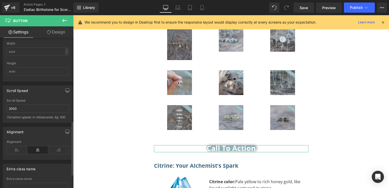
scroll to position [232, 0]
click at [55, 33] on link "Design" at bounding box center [56, 31] width 37 height 11
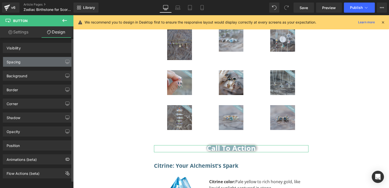
click at [36, 65] on div "Spacing" at bounding box center [37, 62] width 69 height 10
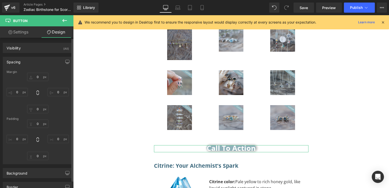
type input "0"
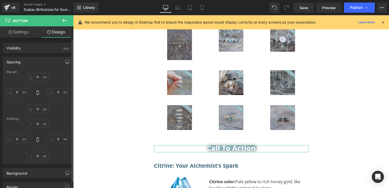
type input "0"
click at [37, 93] on icon at bounding box center [37, 92] width 5 height 5
type input "0"
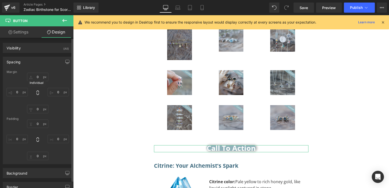
type input "0"
click at [37, 80] on input "0" at bounding box center [37, 77] width 21 height 8
type input "S"
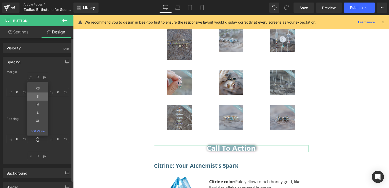
type input "S"
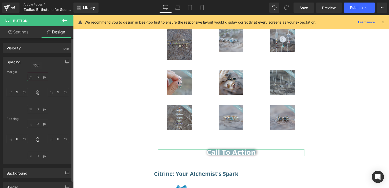
click at [39, 77] on input "S" at bounding box center [37, 77] width 21 height 8
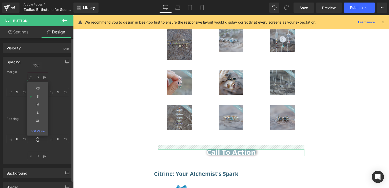
click at [38, 76] on input "S" at bounding box center [37, 77] width 21 height 8
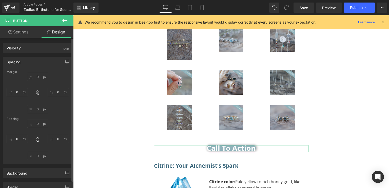
click at [57, 75] on div at bounding box center [38, 93] width 62 height 41
click at [35, 137] on icon at bounding box center [37, 139] width 5 height 5
type input "0"
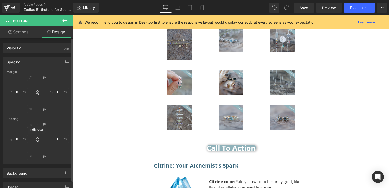
type input "0"
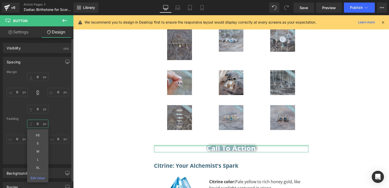
click at [36, 123] on input "0" at bounding box center [37, 123] width 21 height 8
type input "S"
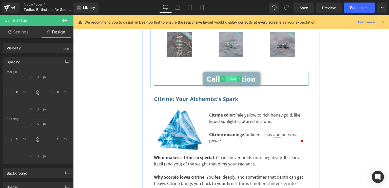
click at [232, 76] on span "Button" at bounding box center [231, 79] width 12 height 6
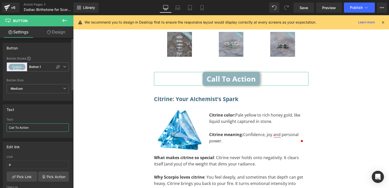
click at [35, 127] on input "Call To Action" at bounding box center [38, 127] width 62 height 8
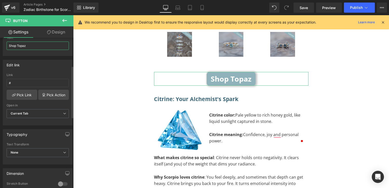
scroll to position [82, 0]
type input "Shop Topaz"
click at [28, 97] on link "Pick Link" at bounding box center [22, 94] width 31 height 10
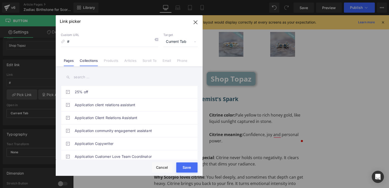
click at [88, 57] on li "Collections" at bounding box center [89, 58] width 24 height 9
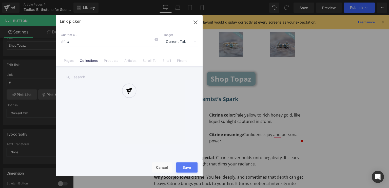
click at [82, 76] on div at bounding box center [129, 95] width 147 height 161
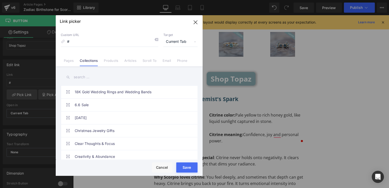
click at [82, 76] on input "text" at bounding box center [129, 76] width 137 height 11
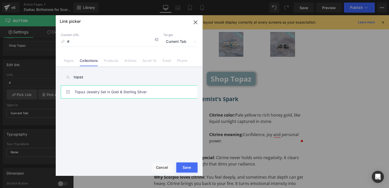
type input "topaz"
click at [83, 89] on link "Topaz Jewelry Set in Gold & Sterling Silver" at bounding box center [130, 92] width 111 height 13
type input "/collections/topaz-jewelry"
click at [191, 169] on div "Loading Product" at bounding box center [195, 168] width 28 height 6
click at [182, 167] on div "Loading Product" at bounding box center [195, 168] width 28 height 6
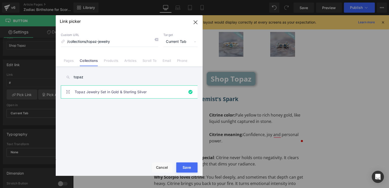
click at [155, 93] on link "Topaz Jewelry Set in Gold & Sterling Silver" at bounding box center [130, 92] width 111 height 13
click at [183, 167] on div "Loading Product" at bounding box center [195, 168] width 28 height 6
click at [135, 39] on input "/collections/topaz-jewelry" at bounding box center [109, 42] width 97 height 10
drag, startPoint x: 184, startPoint y: 164, endPoint x: 90, endPoint y: 136, distance: 98.3
click at [184, 164] on button "Save" at bounding box center [186, 167] width 21 height 10
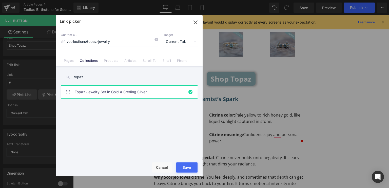
type input "/collections/topaz-jewelry"
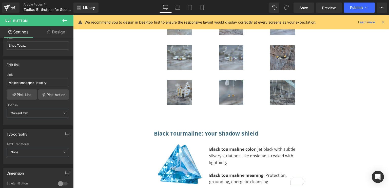
click at [85, 80] on div "Scorpio zodiac birthstone Heading Separator The Best Gemstones for Intuition, C…" at bounding box center [231, 107] width 316 height 2381
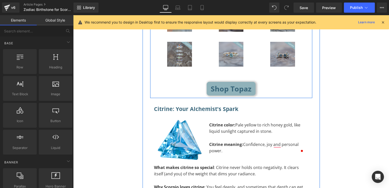
scroll to position [890, 0]
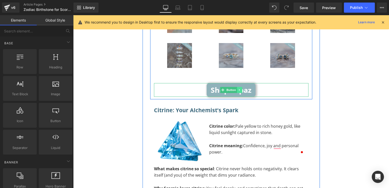
click at [238, 87] on link at bounding box center [239, 90] width 5 height 6
click at [235, 88] on icon at bounding box center [236, 89] width 3 height 3
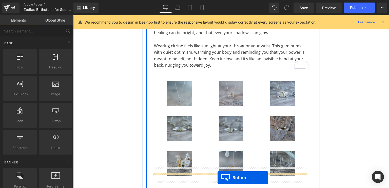
scroll to position [1108, 0]
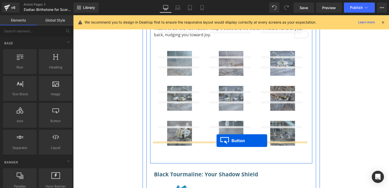
drag, startPoint x: 221, startPoint y: 84, endPoint x: 216, endPoint y: 141, distance: 56.7
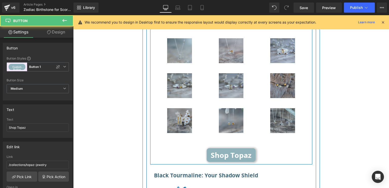
scroll to position [1095, 0]
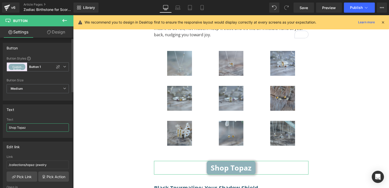
drag, startPoint x: 34, startPoint y: 127, endPoint x: 18, endPoint y: 127, distance: 16.5
click at [18, 127] on input "Shop Topaz" at bounding box center [38, 127] width 62 height 8
type input "Shop Citrine"
click at [24, 176] on link "Pick Link" at bounding box center [22, 176] width 31 height 10
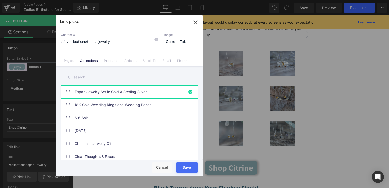
click at [155, 78] on input "text" at bounding box center [129, 76] width 137 height 11
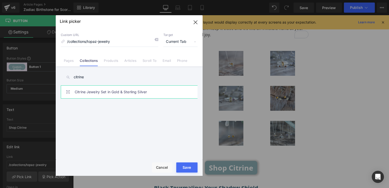
type input "citrine"
click at [145, 90] on link "Citrine Jewelry Set in Gold & Sterling Silver" at bounding box center [130, 92] width 111 height 13
type input "/collections/citrine-jewelry"
click at [190, 166] on div "Loading Product" at bounding box center [195, 168] width 28 height 6
click at [184, 166] on div "Loading Product" at bounding box center [195, 168] width 28 height 6
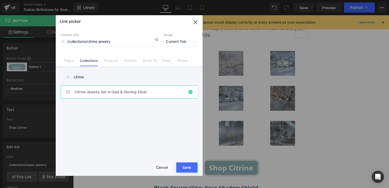
click at [181, 168] on div "Loading Product" at bounding box center [195, 168] width 28 height 6
click at [191, 165] on button "Save" at bounding box center [186, 167] width 21 height 10
type input "/collections/citrine-jewelry"
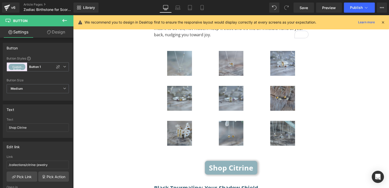
scroll to position [1095, 0]
click at [301, 10] on span "Save" at bounding box center [303, 7] width 8 height 5
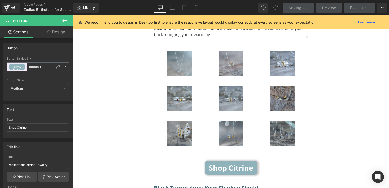
click at [380, 20] on icon at bounding box center [382, 22] width 5 height 5
